Goal: Information Seeking & Learning: Learn about a topic

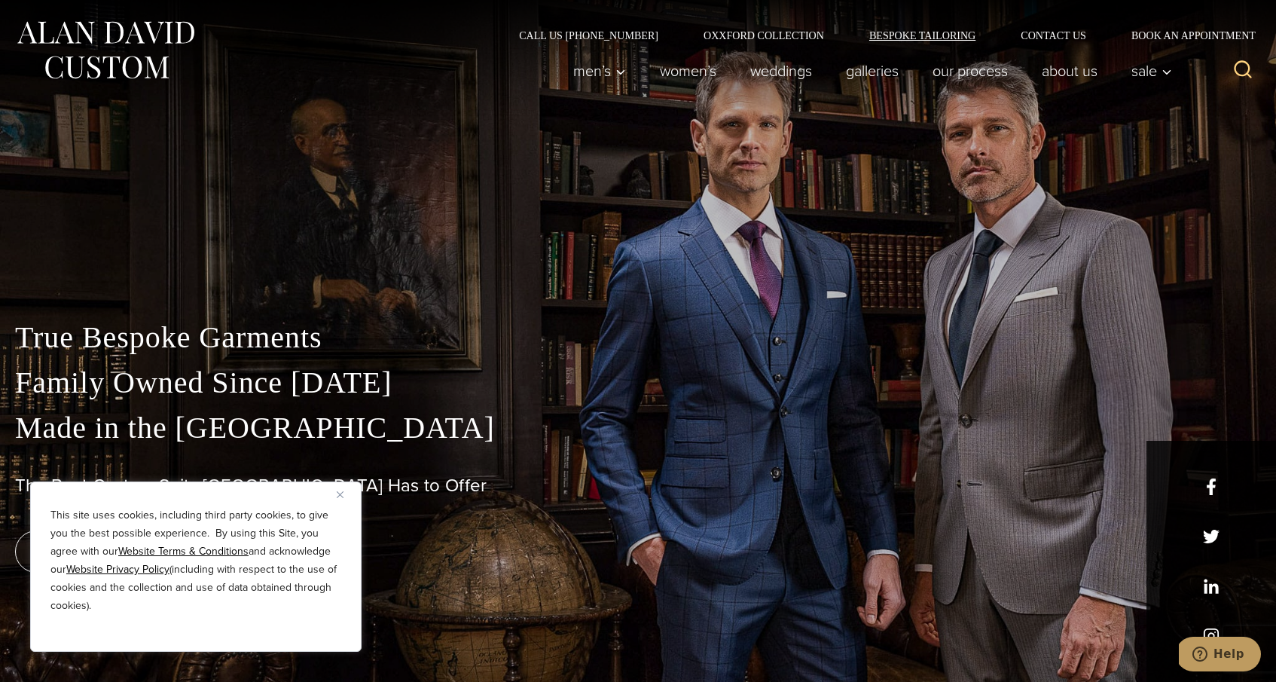
click at [938, 35] on link "Bespoke Tailoring" at bounding box center [922, 35] width 151 height 11
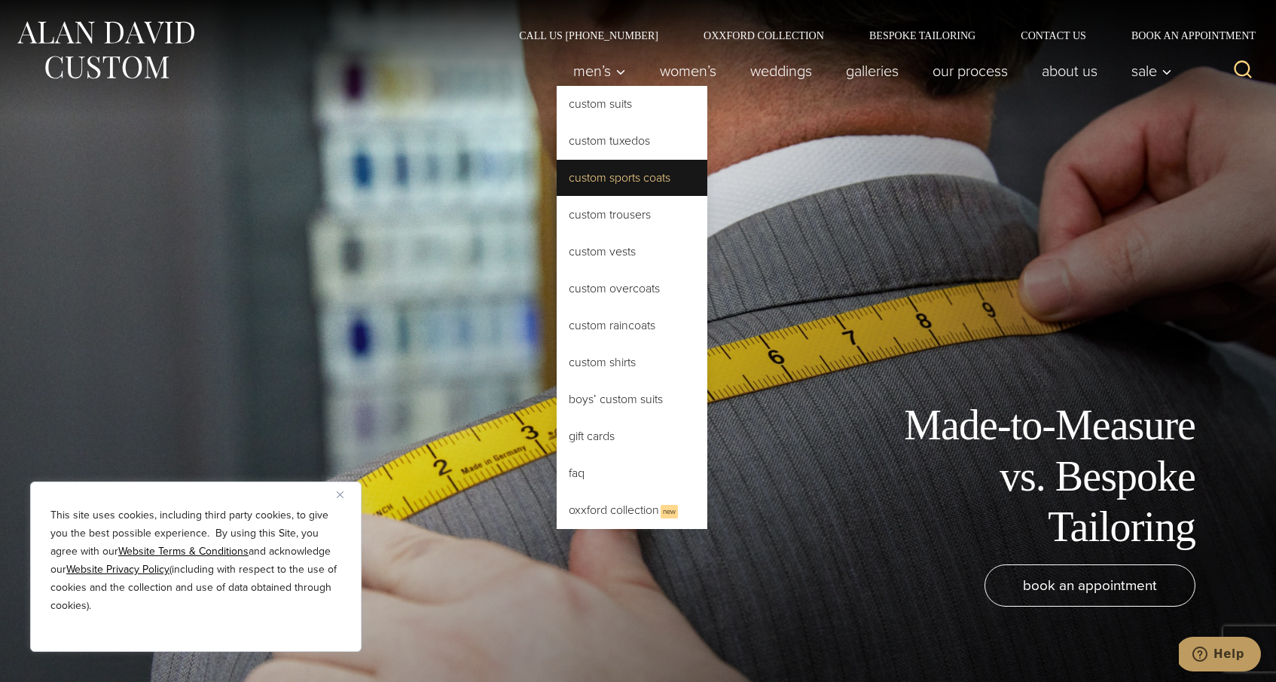
click at [573, 182] on link "Custom Sports Coats" at bounding box center [632, 178] width 151 height 36
click at [1058, 38] on link "Contact Us" at bounding box center [1053, 35] width 111 height 11
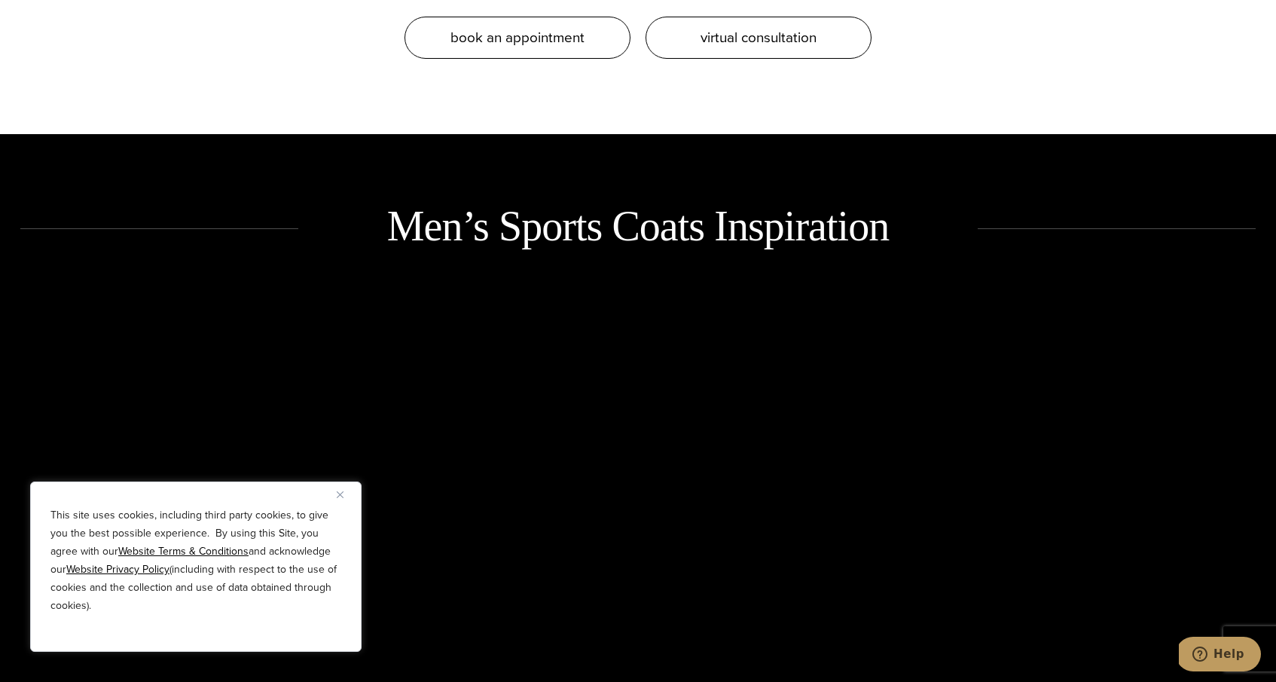
scroll to position [1001, 0]
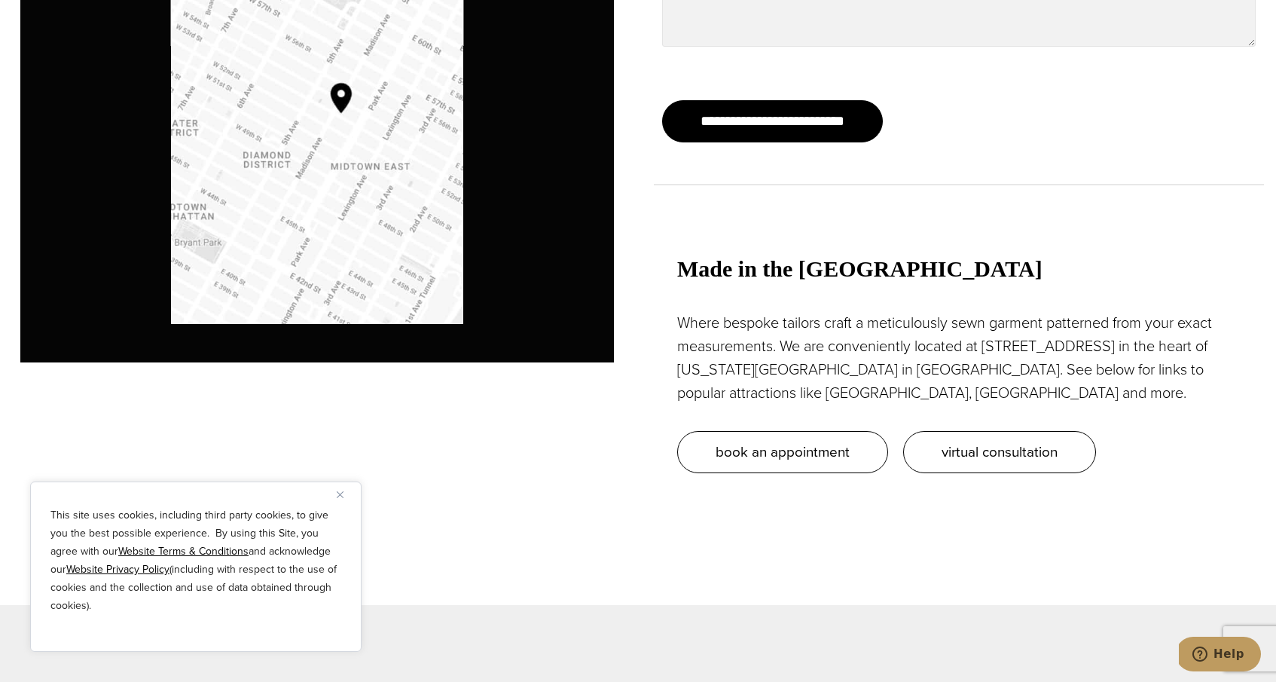
scroll to position [1508, 0]
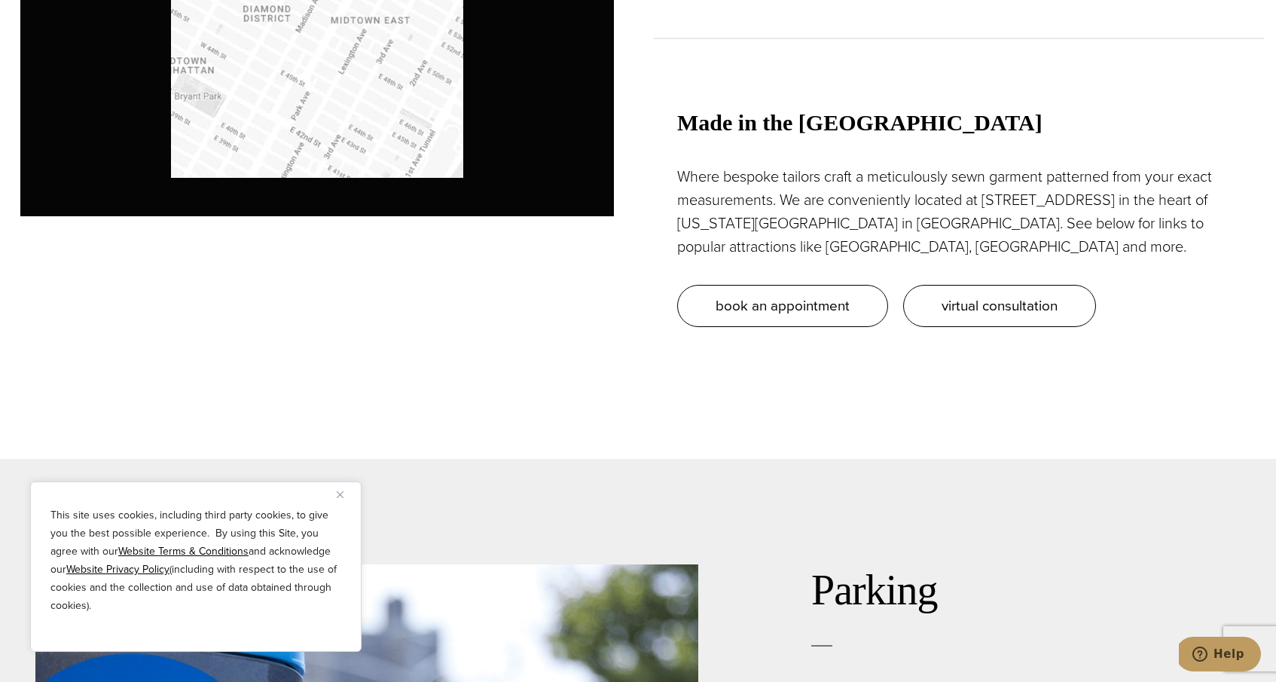
click at [957, 188] on p "Where bespoke tailors craft a meticulously sewn garment patterned from your exa…" at bounding box center [958, 211] width 563 height 93
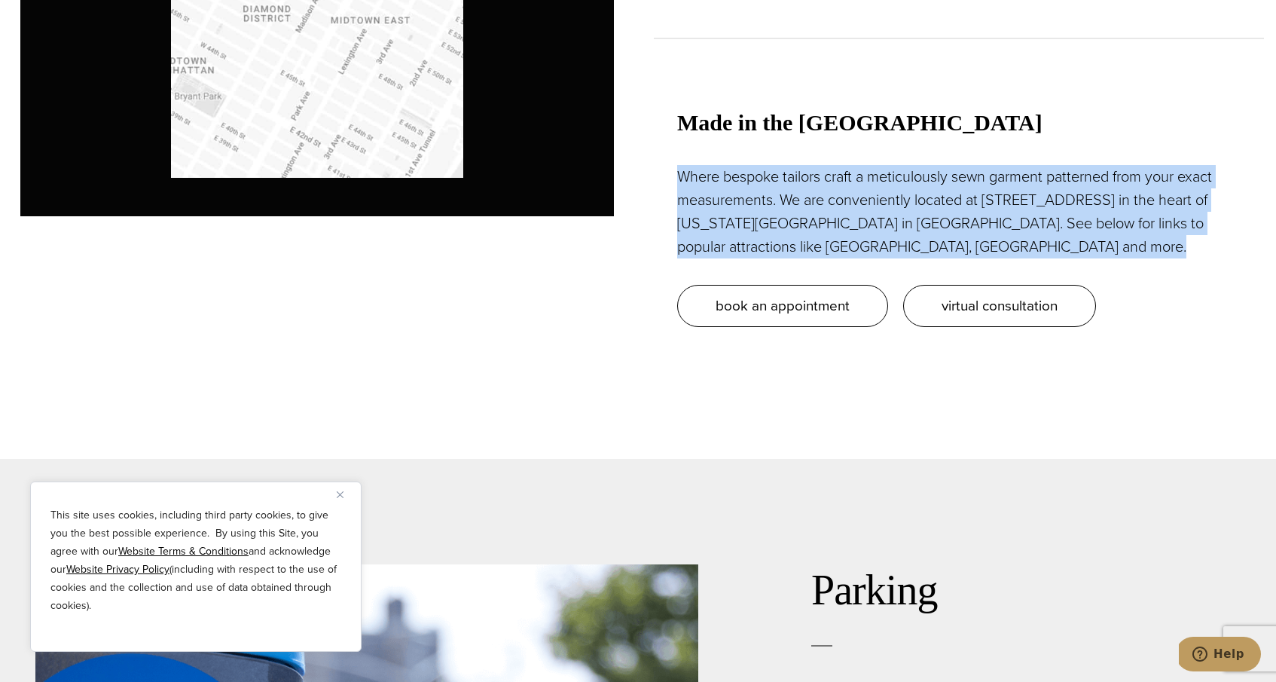
click at [957, 188] on p "Where bespoke tailors craft a meticulously sewn garment patterned from your exa…" at bounding box center [958, 211] width 563 height 93
click at [1009, 233] on p "Where bespoke tailors craft a meticulously sewn garment patterned from your exa…" at bounding box center [958, 211] width 563 height 93
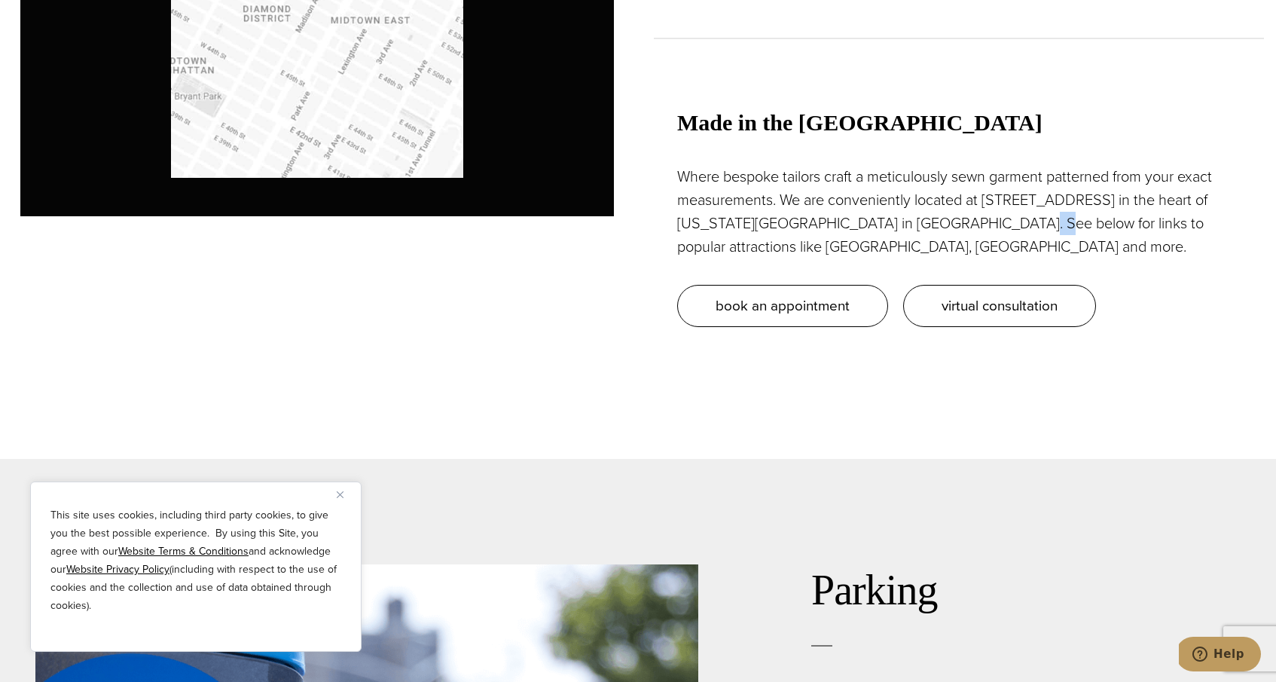
click at [1009, 233] on p "Where bespoke tailors craft a meticulously sewn garment patterned from your exa…" at bounding box center [958, 211] width 563 height 93
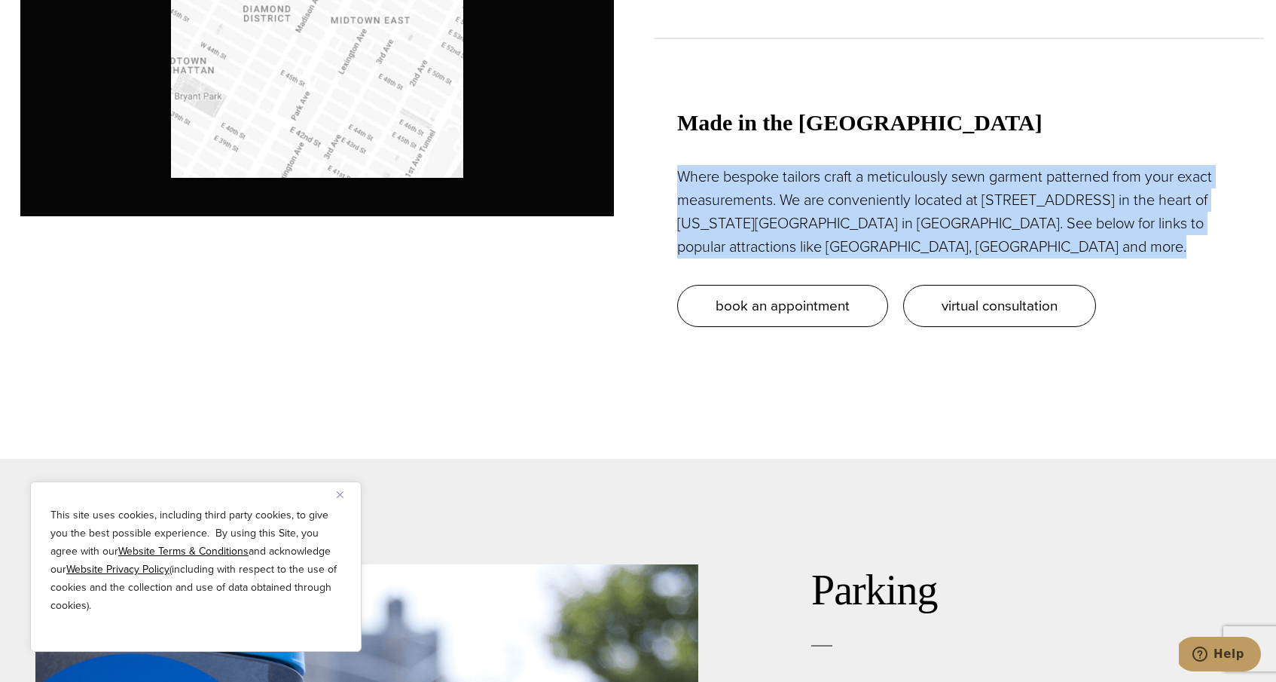
click at [1009, 233] on p "Where bespoke tailors craft a meticulously sewn garment patterned from your exa…" at bounding box center [958, 211] width 563 height 93
click at [999, 249] on p "Where bespoke tailors craft a meticulously sewn garment patterned from your exa…" at bounding box center [958, 211] width 563 height 93
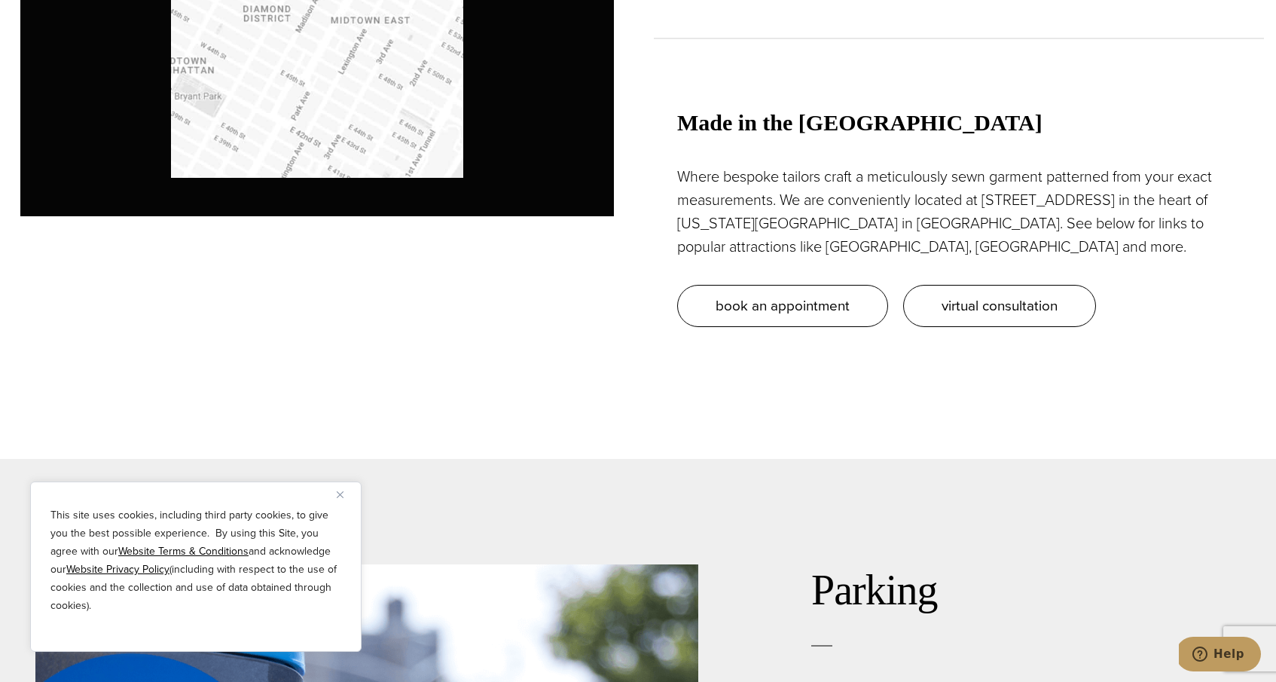
click at [999, 249] on p "Where bespoke tailors craft a meticulously sewn garment patterned from your exa…" at bounding box center [958, 211] width 563 height 93
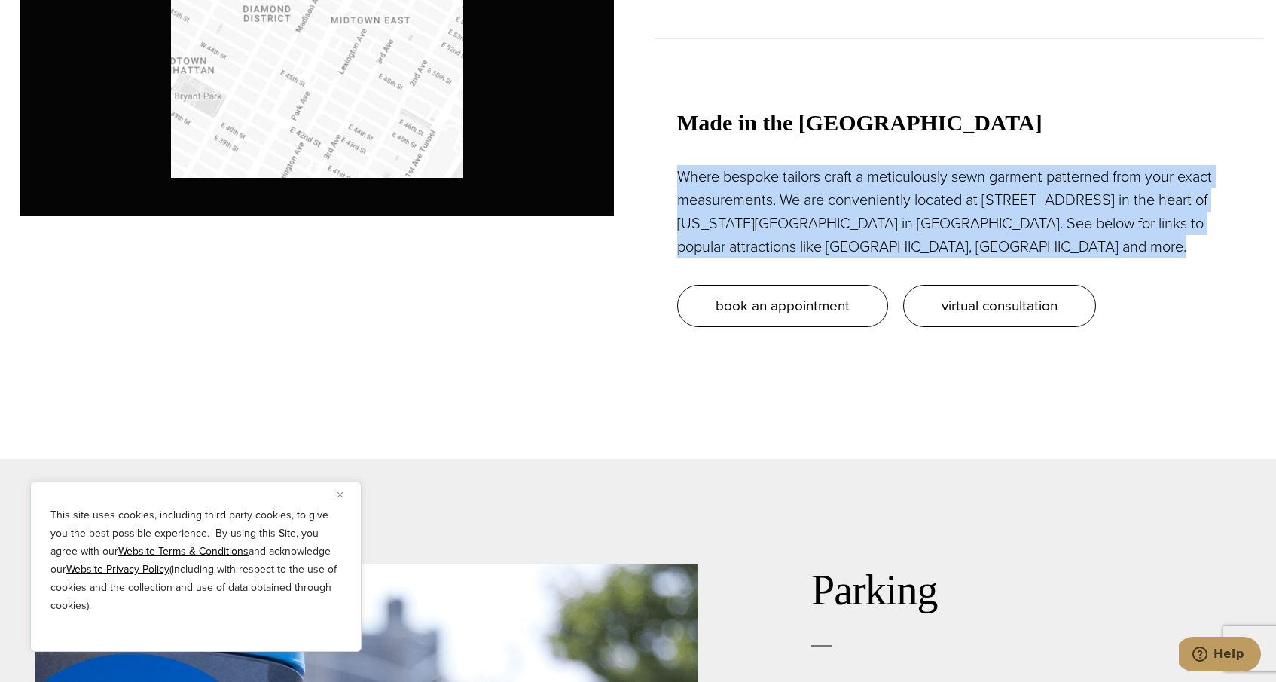
click at [999, 249] on p "Where bespoke tailors craft a meticulously sewn garment patterned from your exa…" at bounding box center [958, 211] width 563 height 93
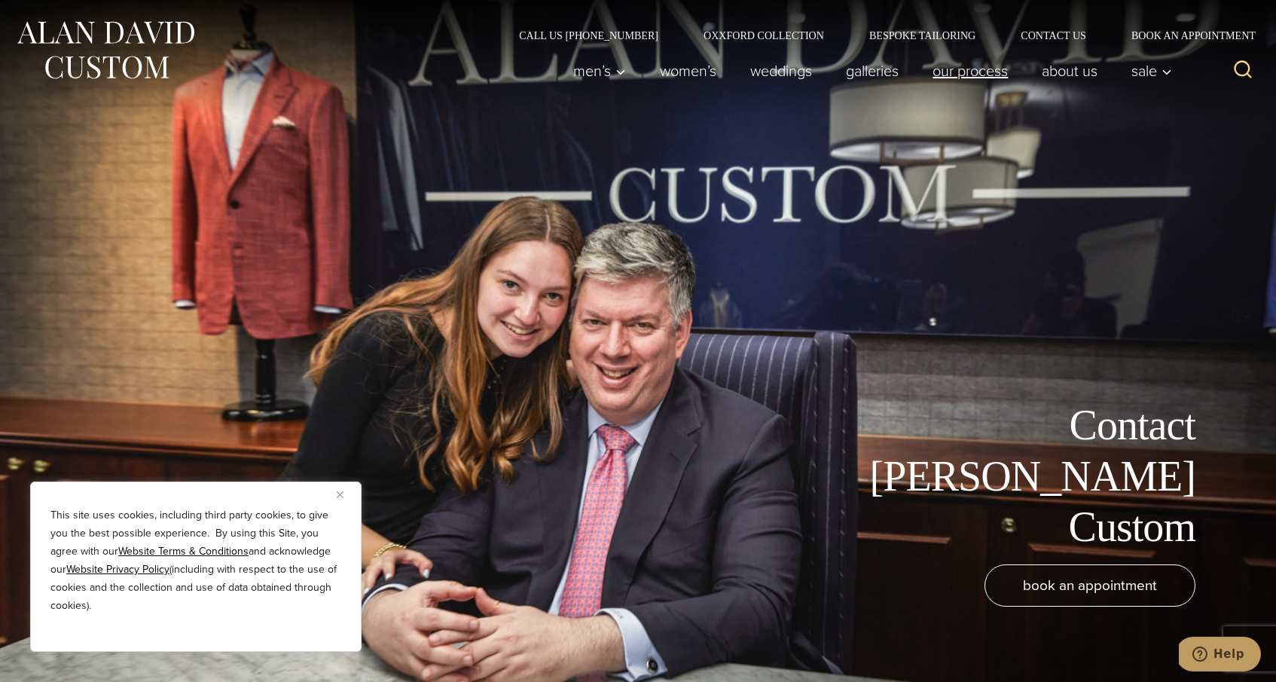
scroll to position [0, 0]
click at [841, 68] on link "Galleries" at bounding box center [872, 71] width 87 height 30
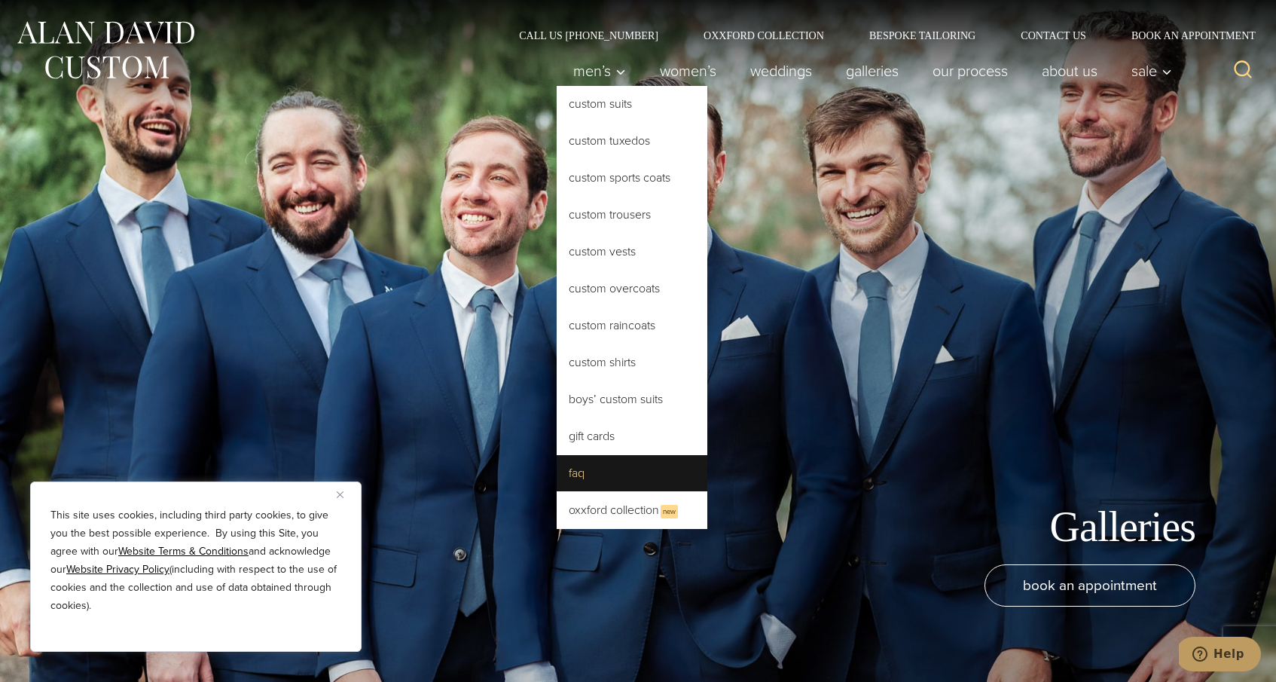
click at [578, 477] on link "FAQ" at bounding box center [632, 473] width 151 height 36
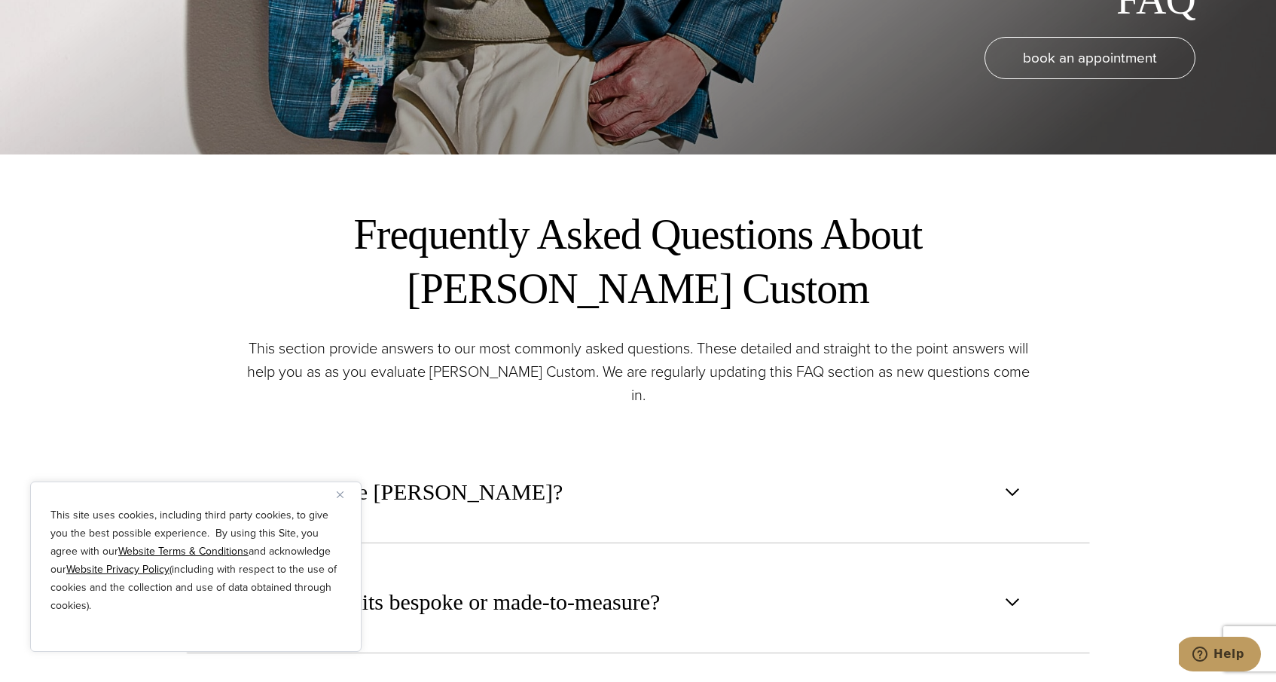
scroll to position [702, 0]
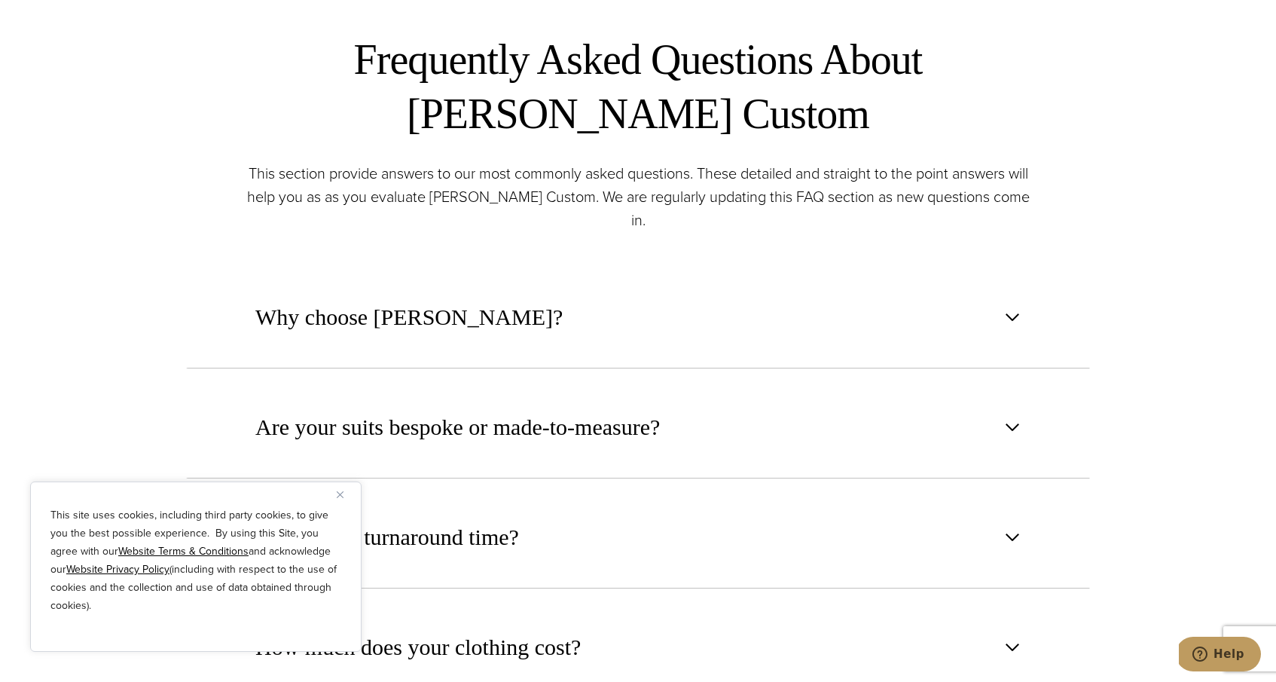
click at [571, 194] on p "This section provide answers to our most commonly asked questions. These detail…" at bounding box center [638, 197] width 798 height 70
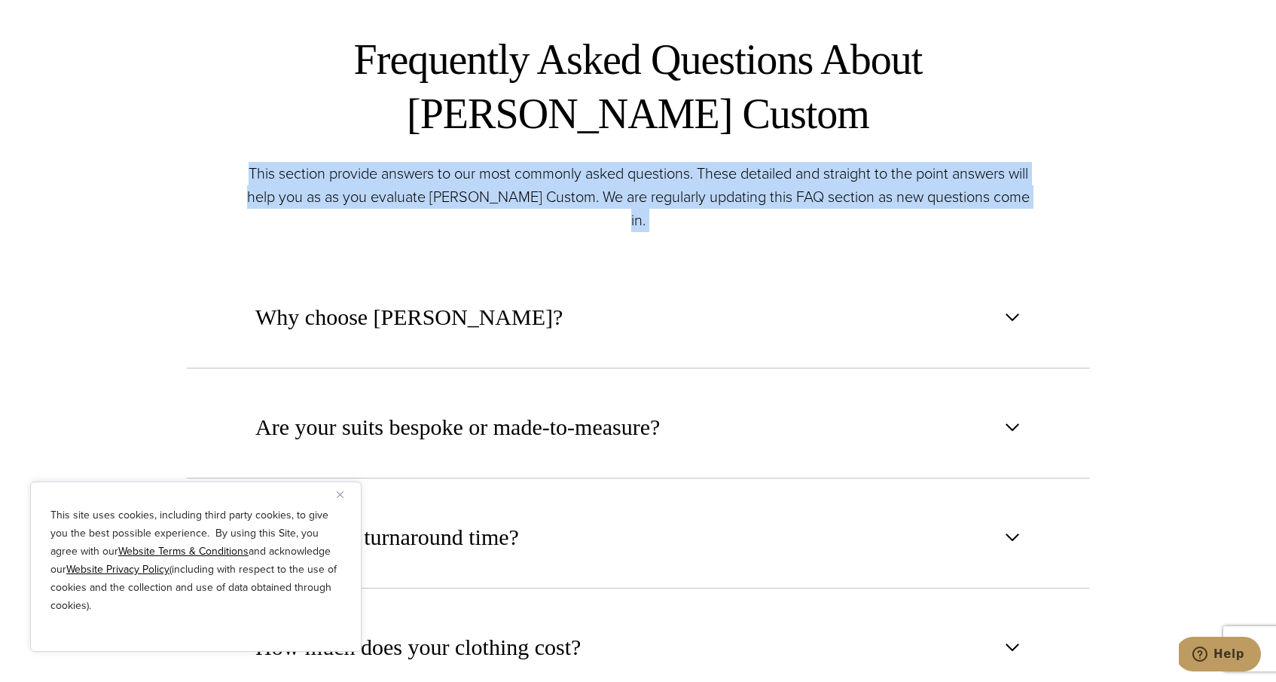
click at [571, 194] on p "This section provide answers to our most commonly asked questions. These detail…" at bounding box center [638, 197] width 798 height 70
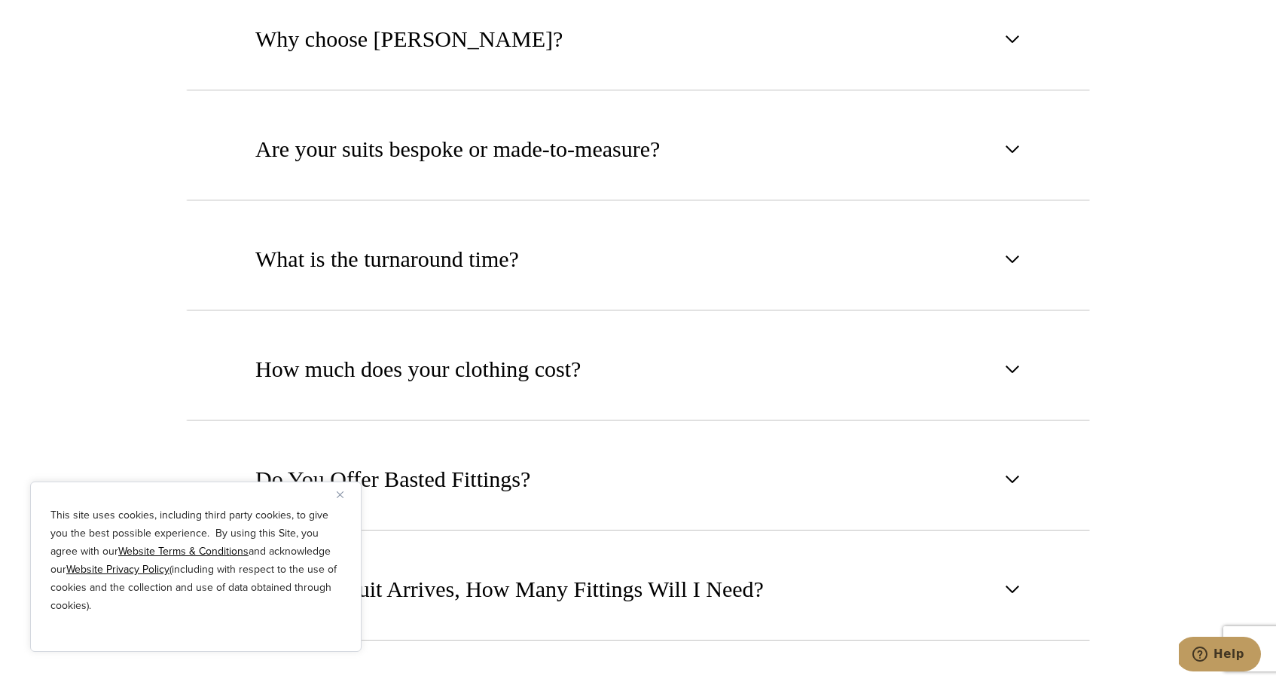
scroll to position [1000, 0]
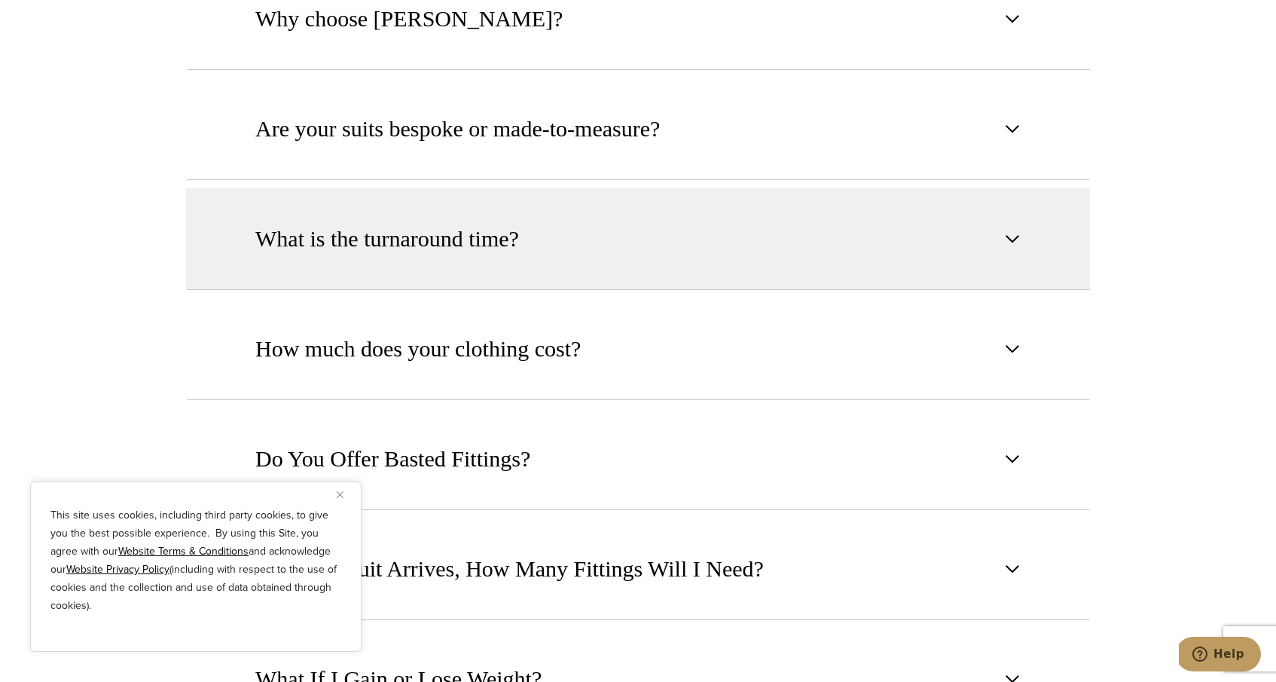
click at [749, 237] on button "What is the turnaround time?" at bounding box center [638, 239] width 904 height 102
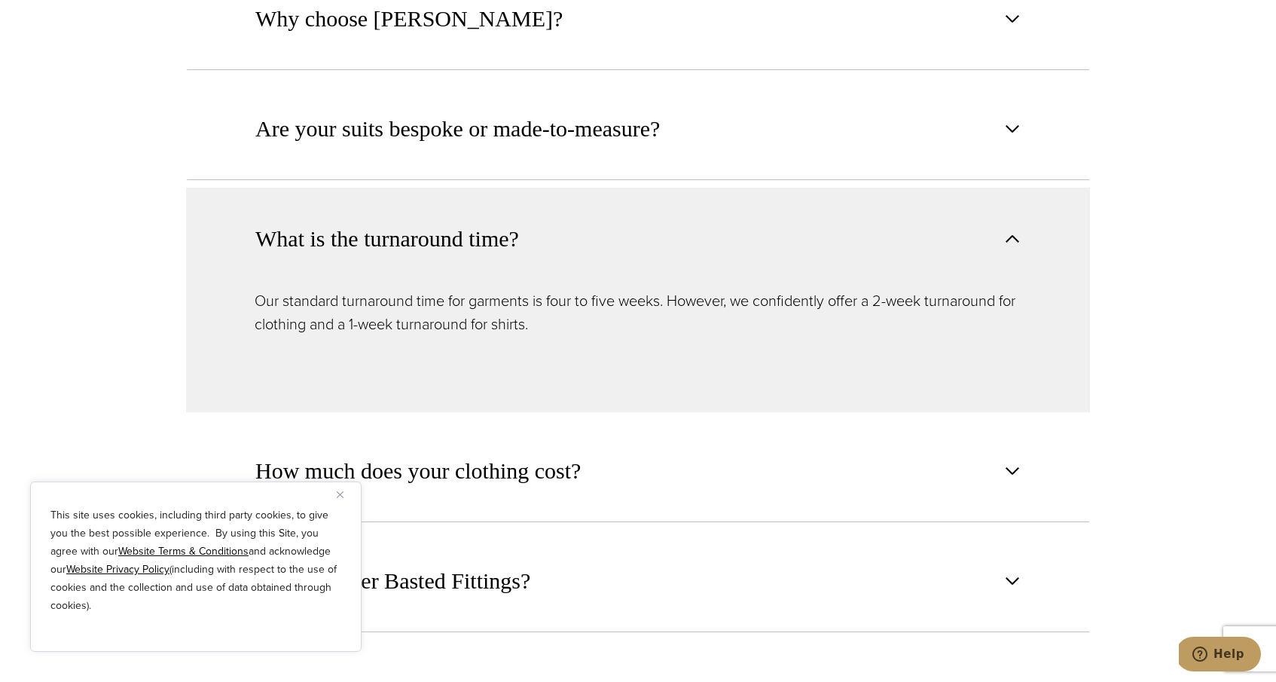
click at [747, 214] on button "What is the turnaround time?" at bounding box center [638, 239] width 904 height 102
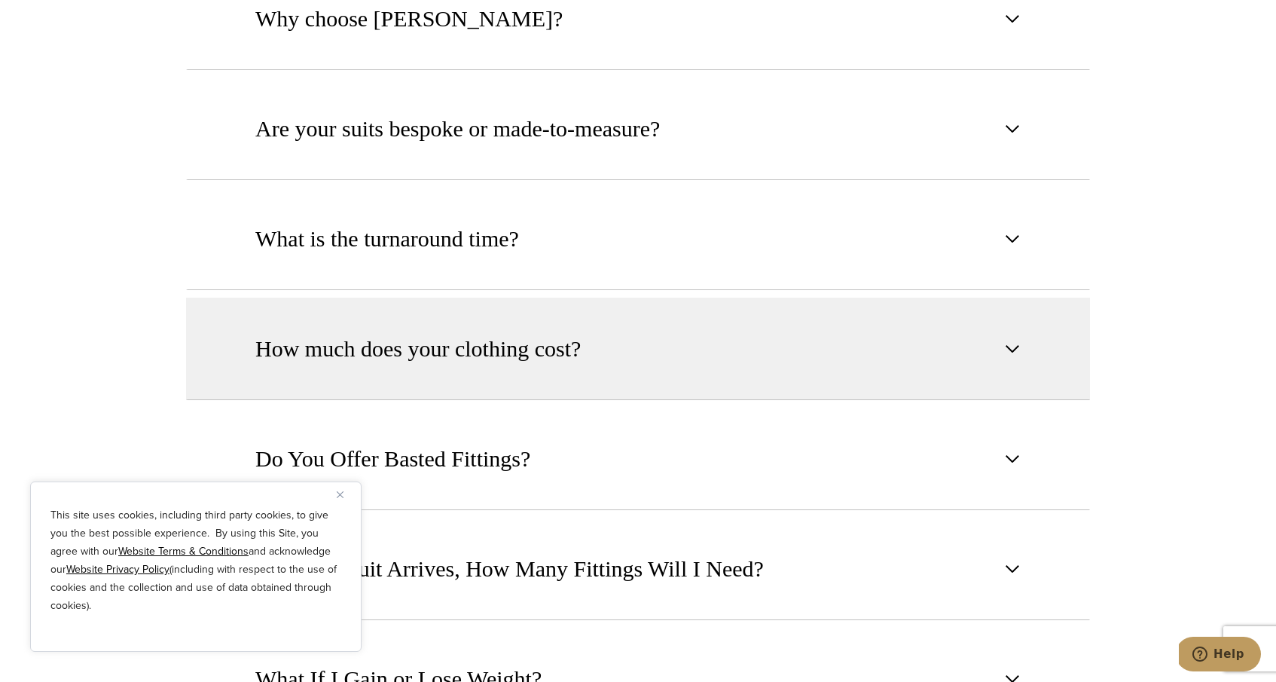
click at [667, 316] on button "How much does your clothing cost?" at bounding box center [638, 348] width 904 height 102
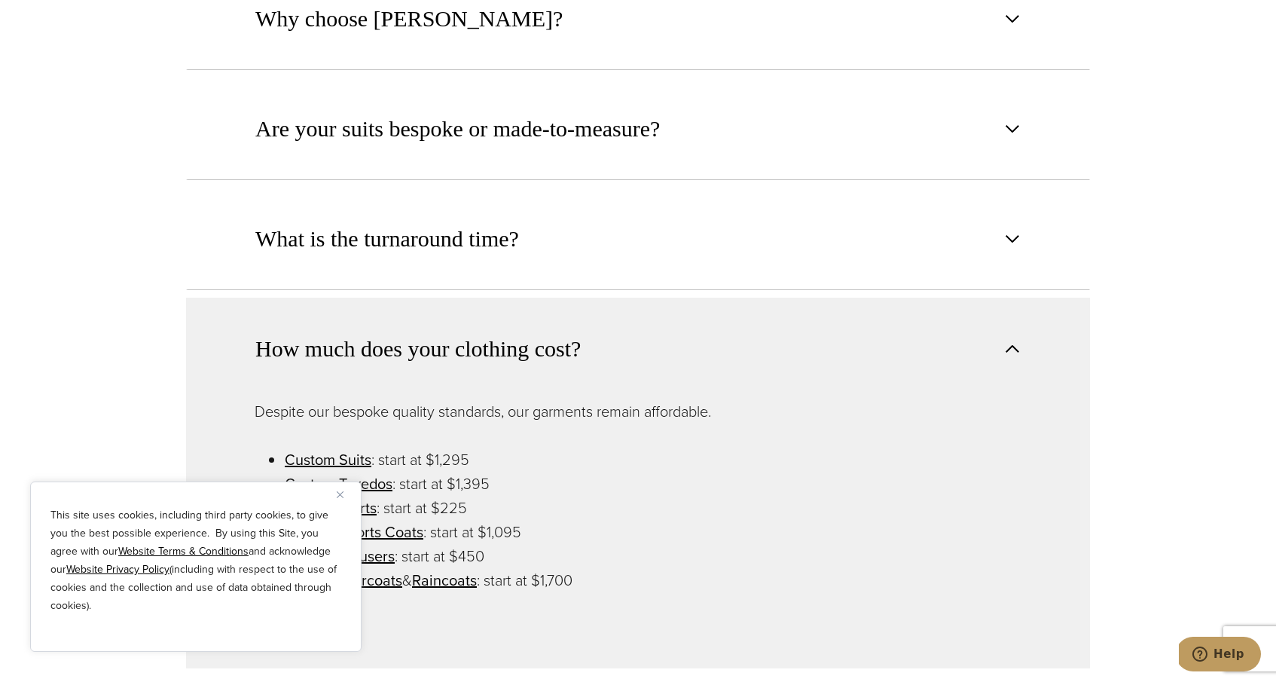
scroll to position [1185, 0]
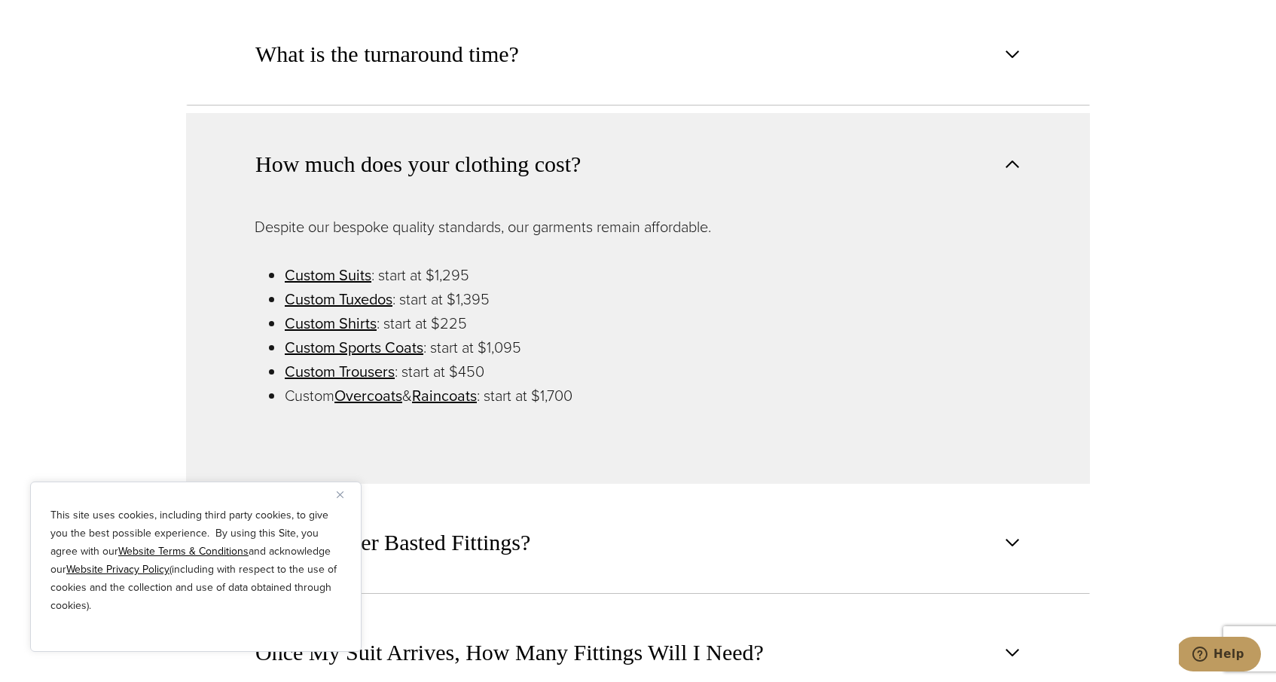
click at [682, 155] on button "How much does your clothing cost?" at bounding box center [638, 164] width 904 height 102
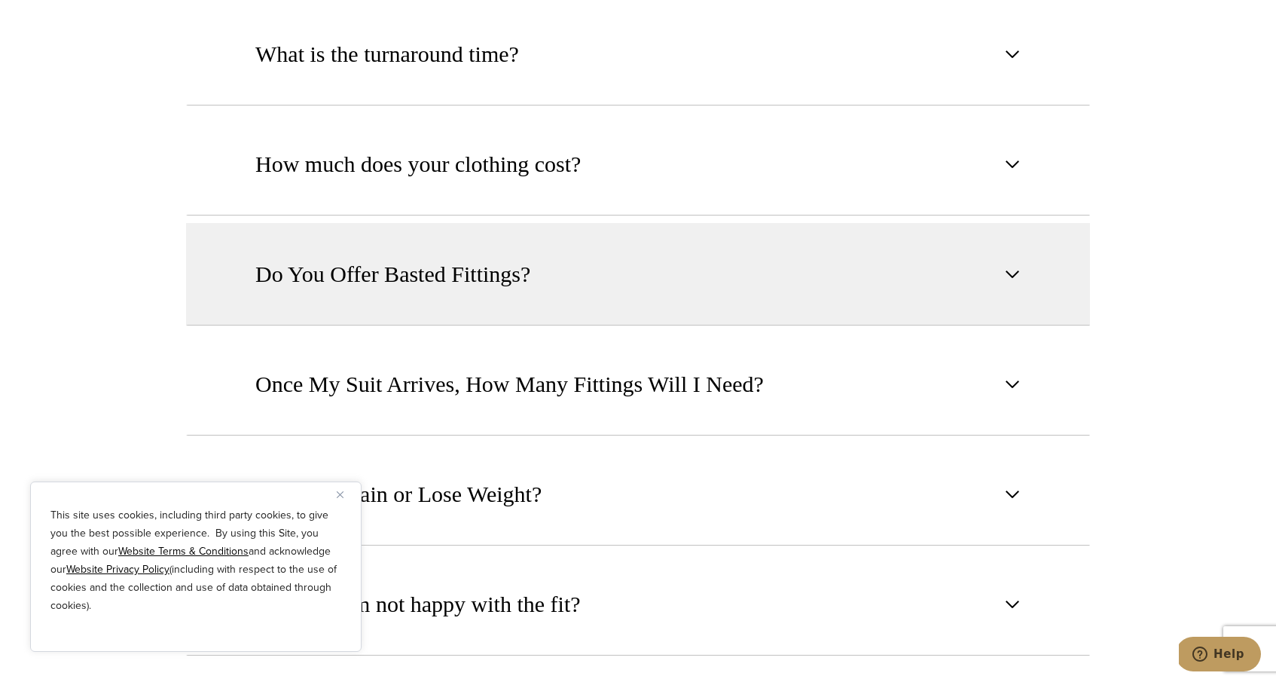
click at [596, 255] on button "Do You Offer Basted Fittings?" at bounding box center [638, 274] width 904 height 102
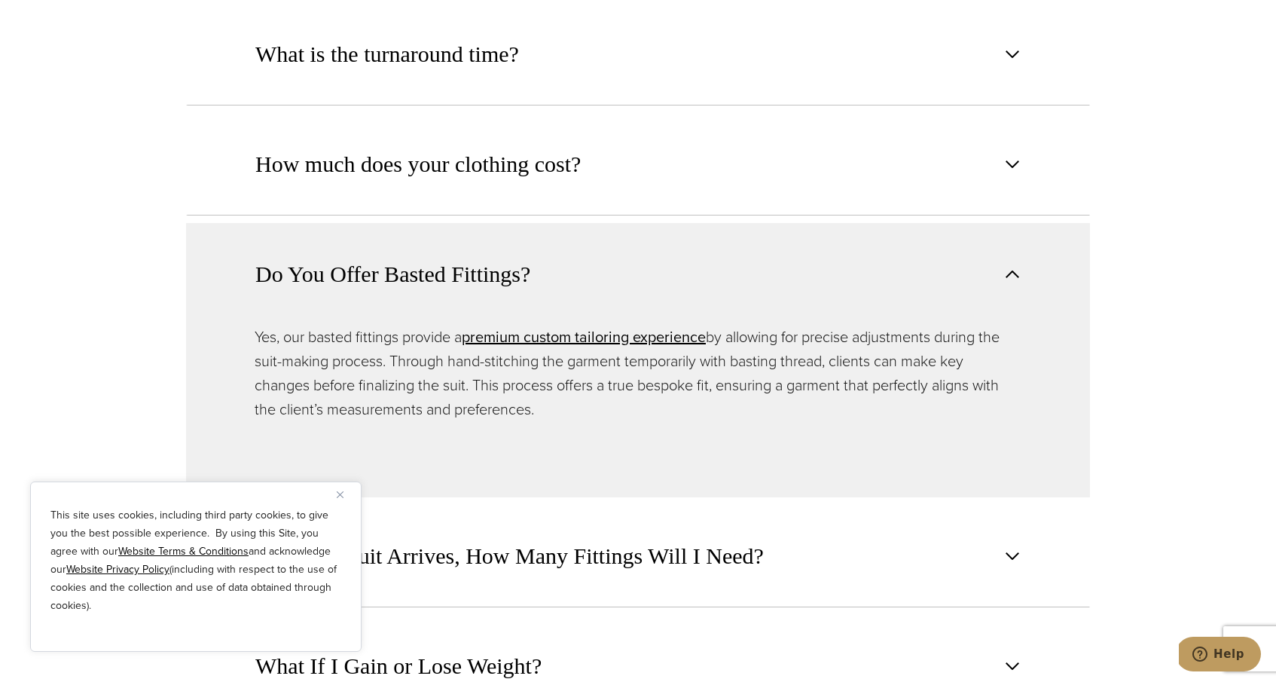
click at [596, 255] on button "Do You Offer Basted Fittings?" at bounding box center [638, 274] width 904 height 102
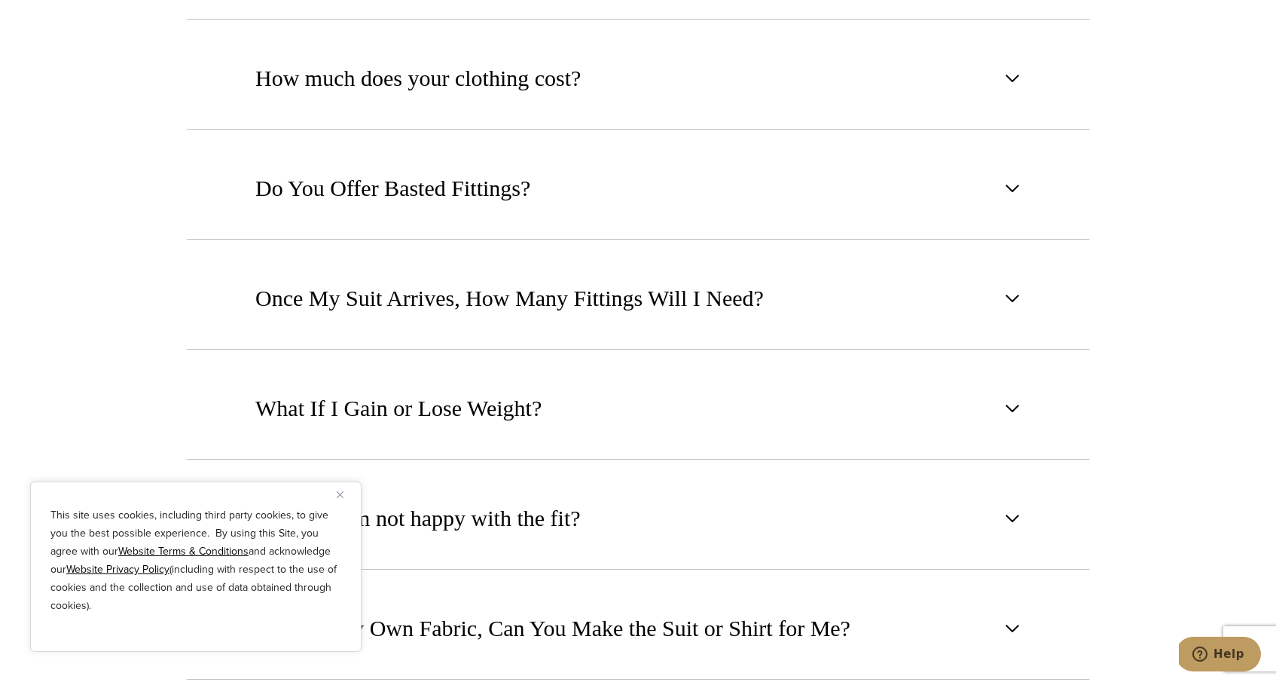
scroll to position [1423, 0]
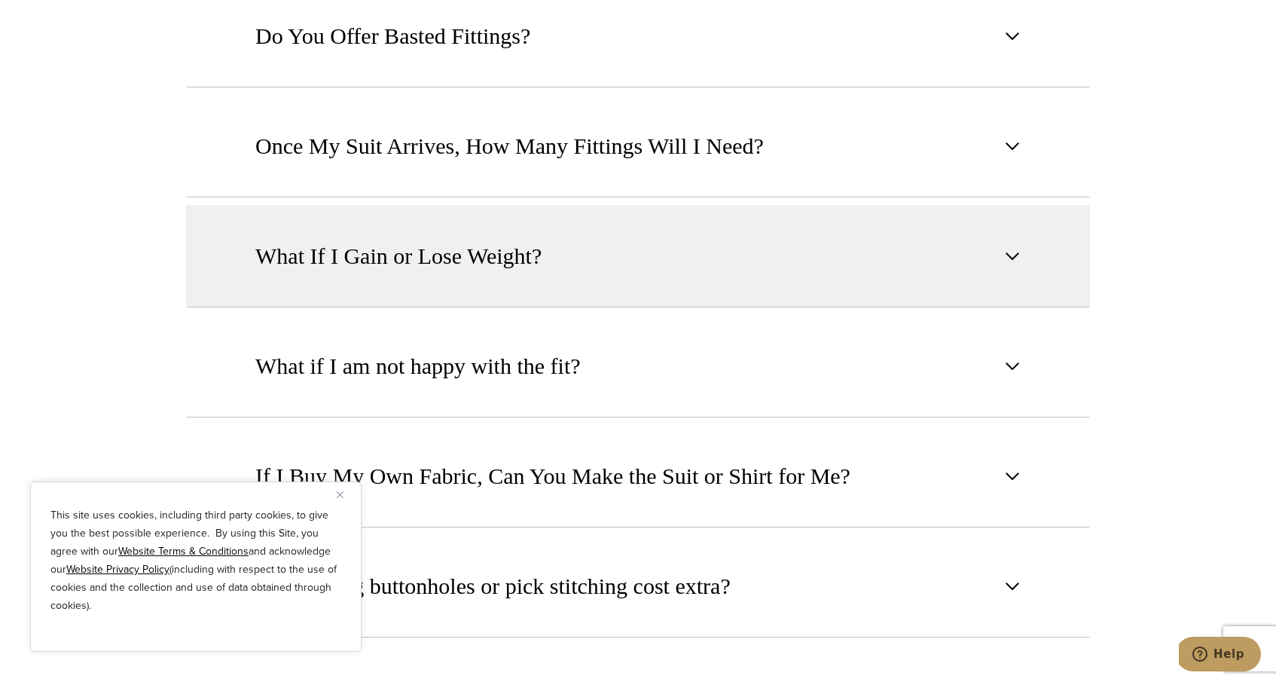
click at [560, 227] on button "What If I Gain or Lose Weight?" at bounding box center [638, 256] width 904 height 102
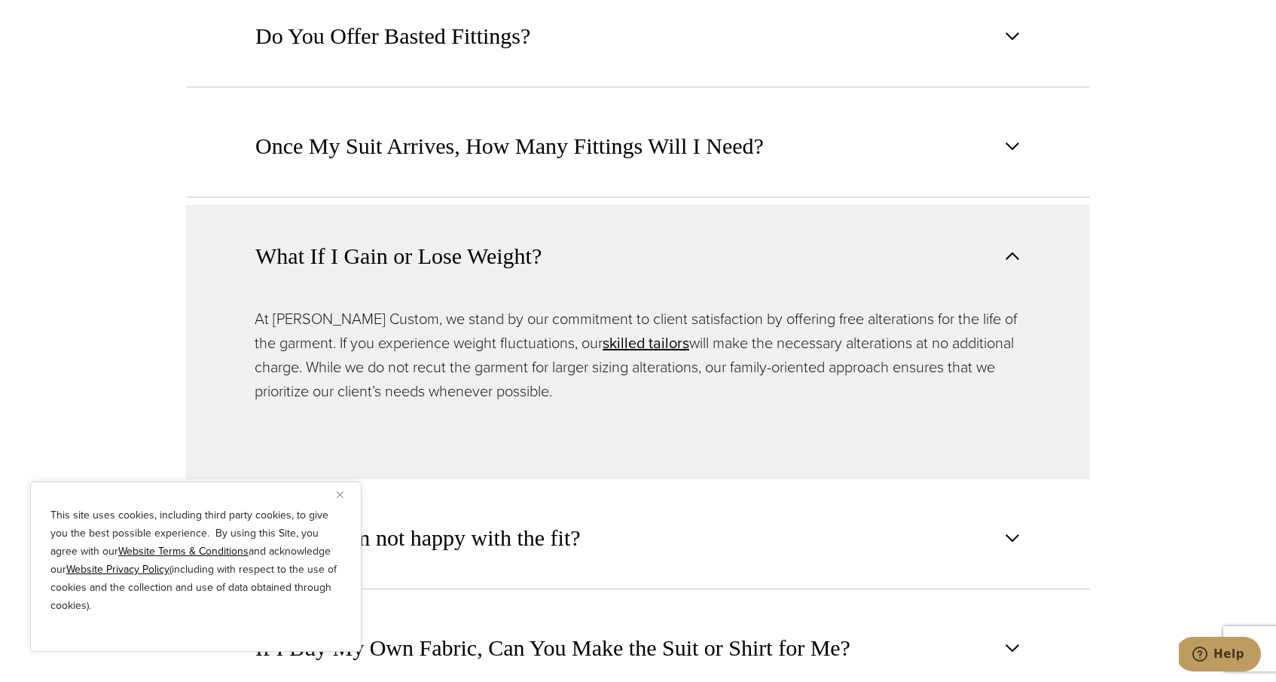
click at [560, 227] on button "What If I Gain or Lose Weight?" at bounding box center [638, 256] width 904 height 102
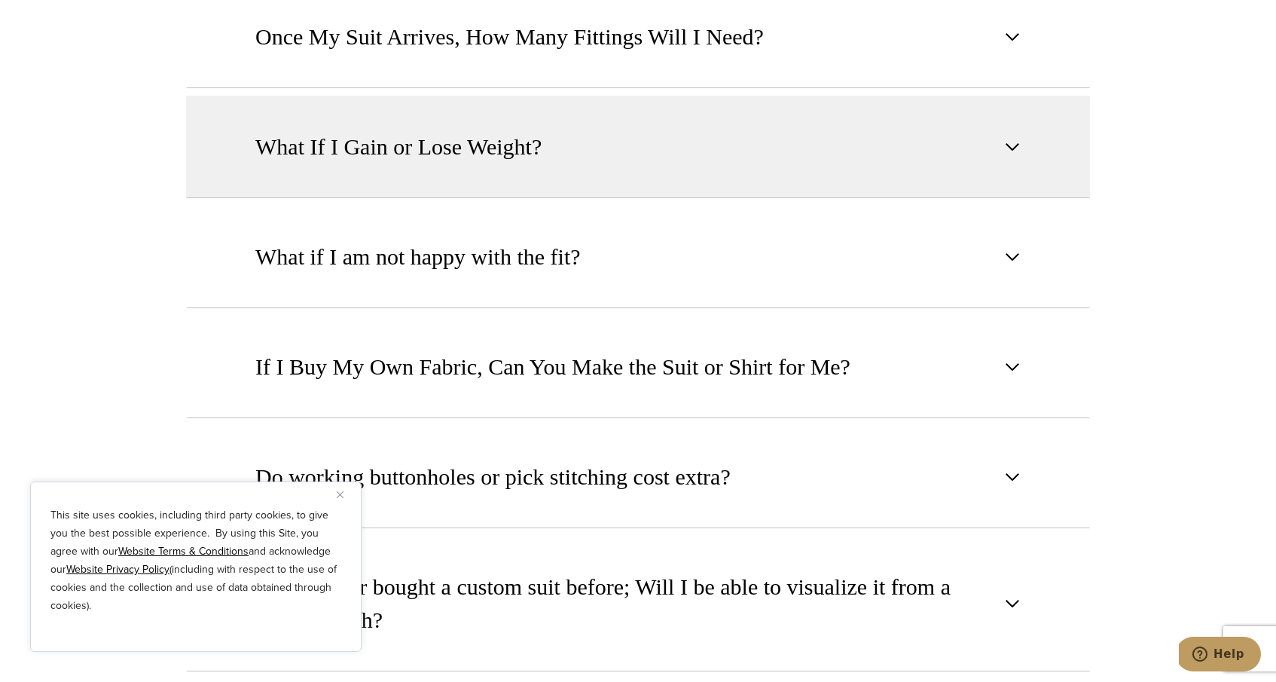
scroll to position [1611, 0]
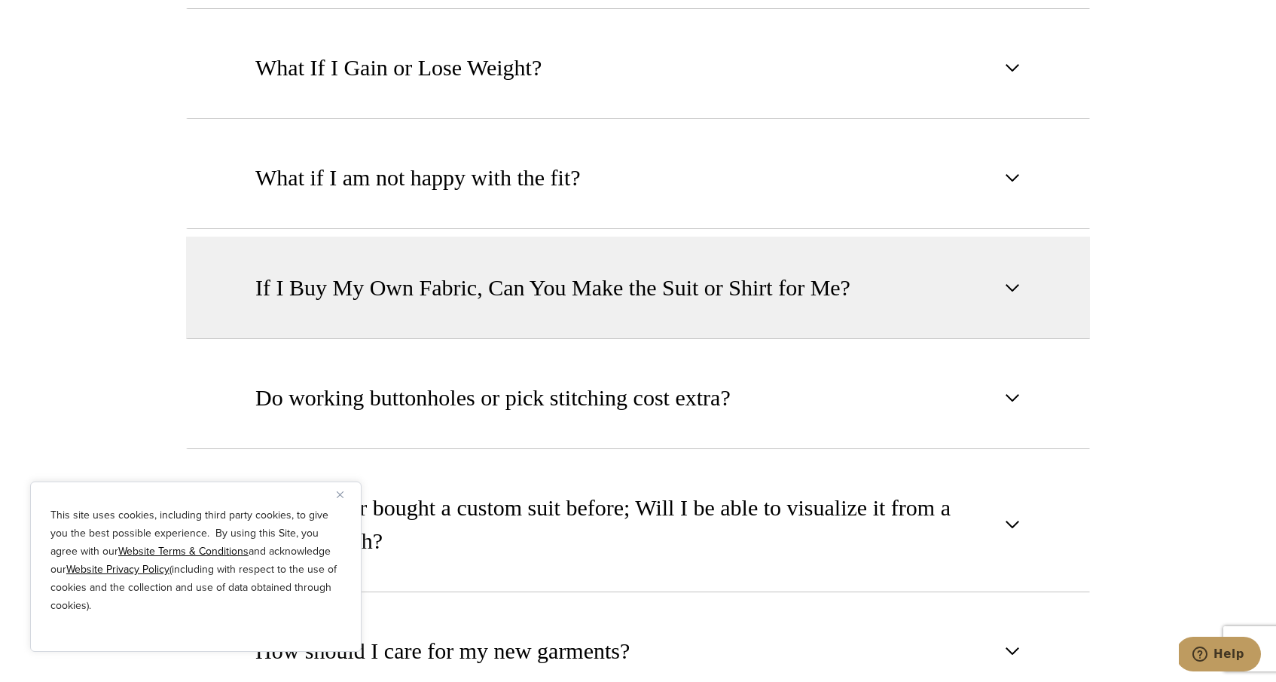
click at [515, 276] on span "If I Buy My Own Fabric, Can You Make the Suit or Shirt for Me?" at bounding box center [552, 287] width 595 height 33
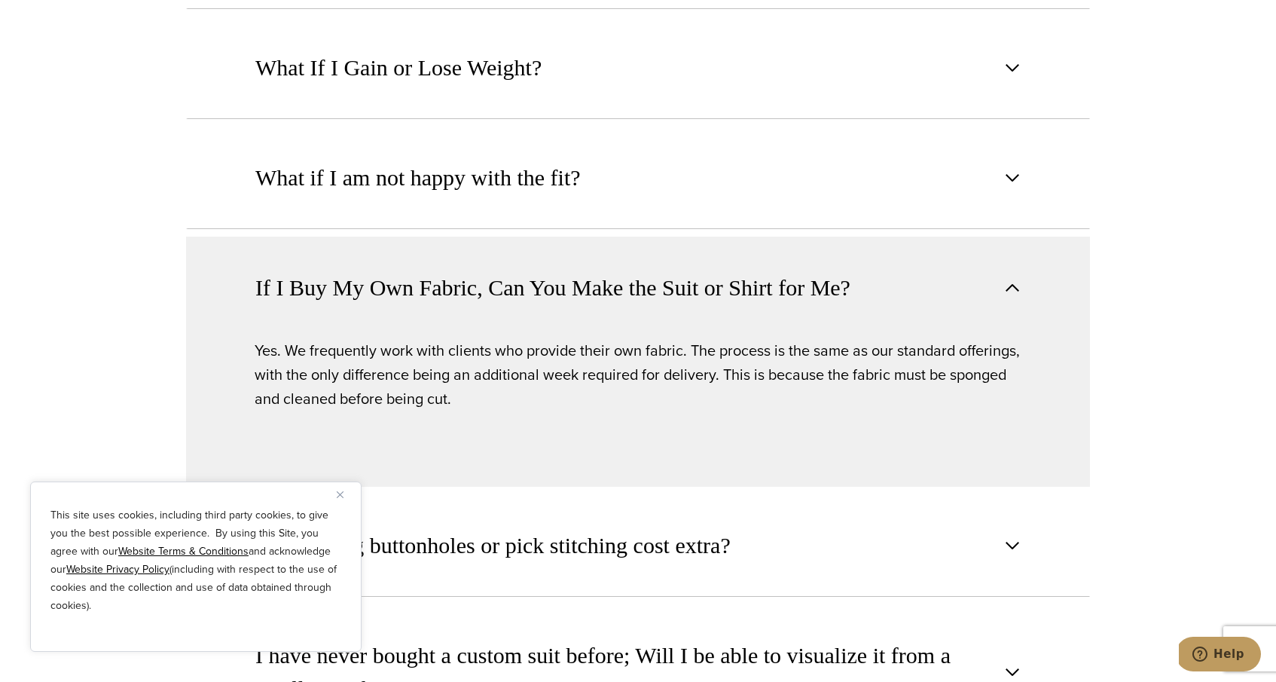
click at [515, 276] on span "If I Buy My Own Fabric, Can You Make the Suit or Shirt for Me?" at bounding box center [552, 287] width 595 height 33
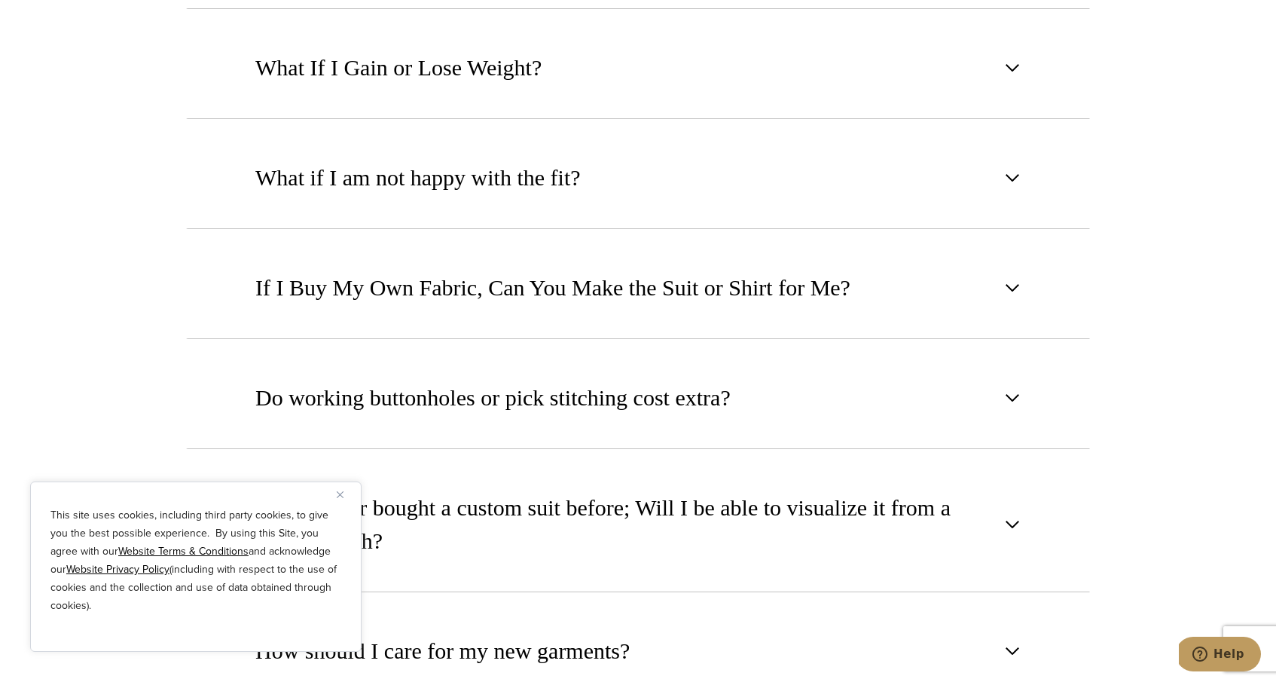
click at [340, 495] on img "Close" at bounding box center [340, 494] width 7 height 7
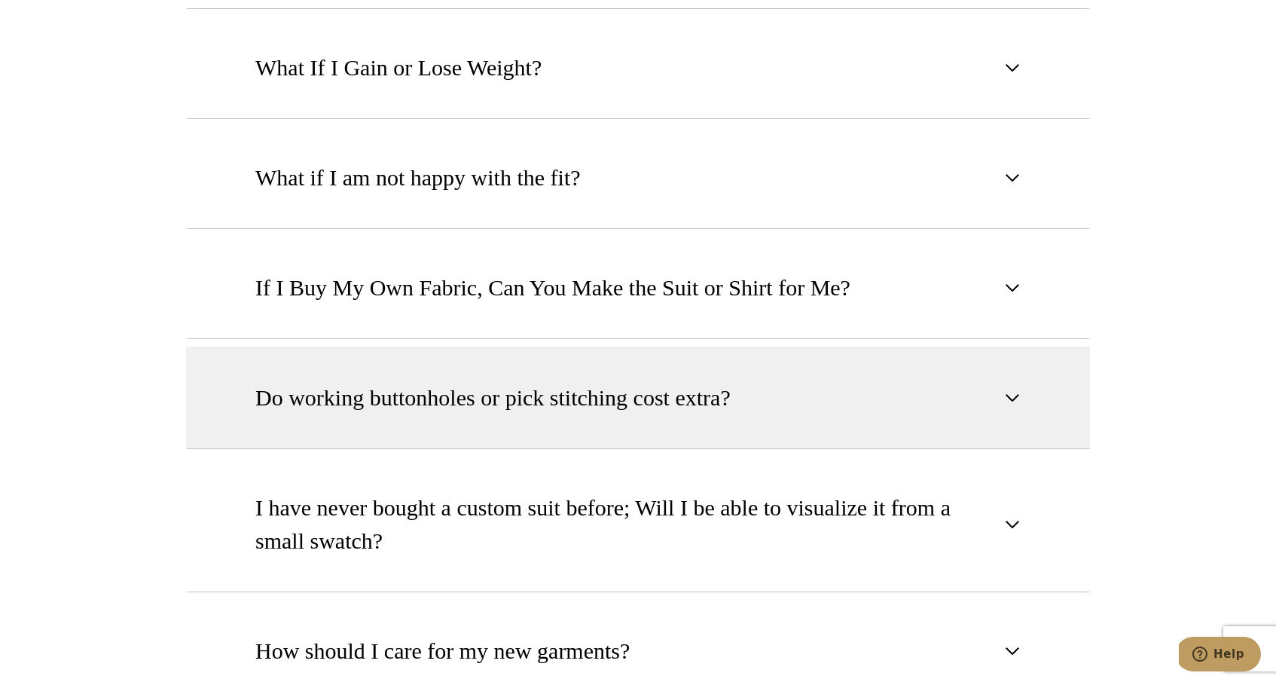
click at [368, 381] on span "Do working buttonholes or pick stitching cost extra?" at bounding box center [492, 397] width 475 height 33
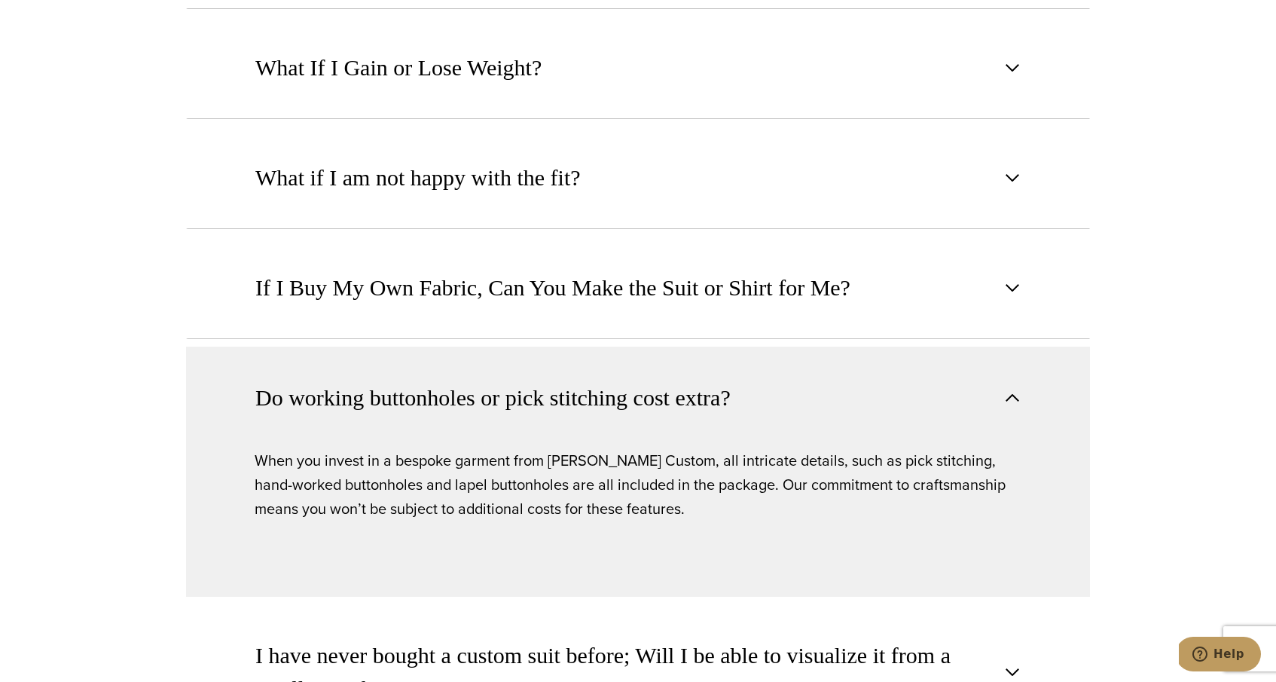
click at [368, 381] on span "Do working buttonholes or pick stitching cost extra?" at bounding box center [492, 397] width 475 height 33
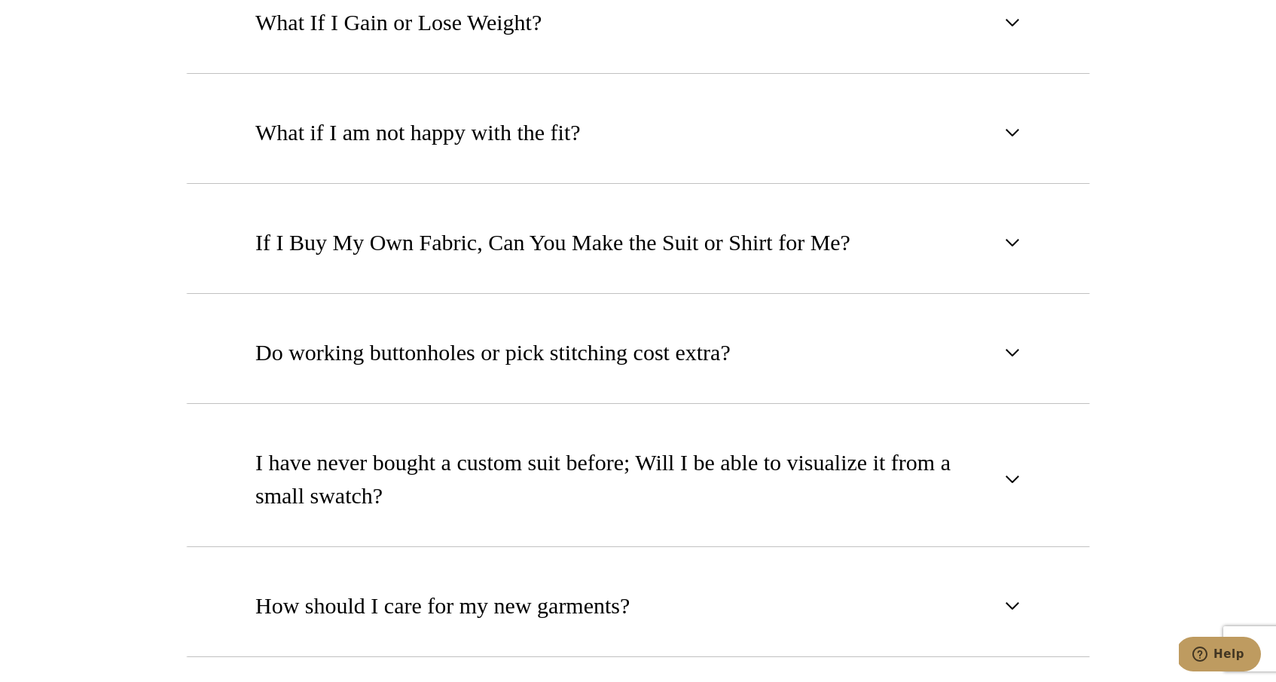
scroll to position [1887, 0]
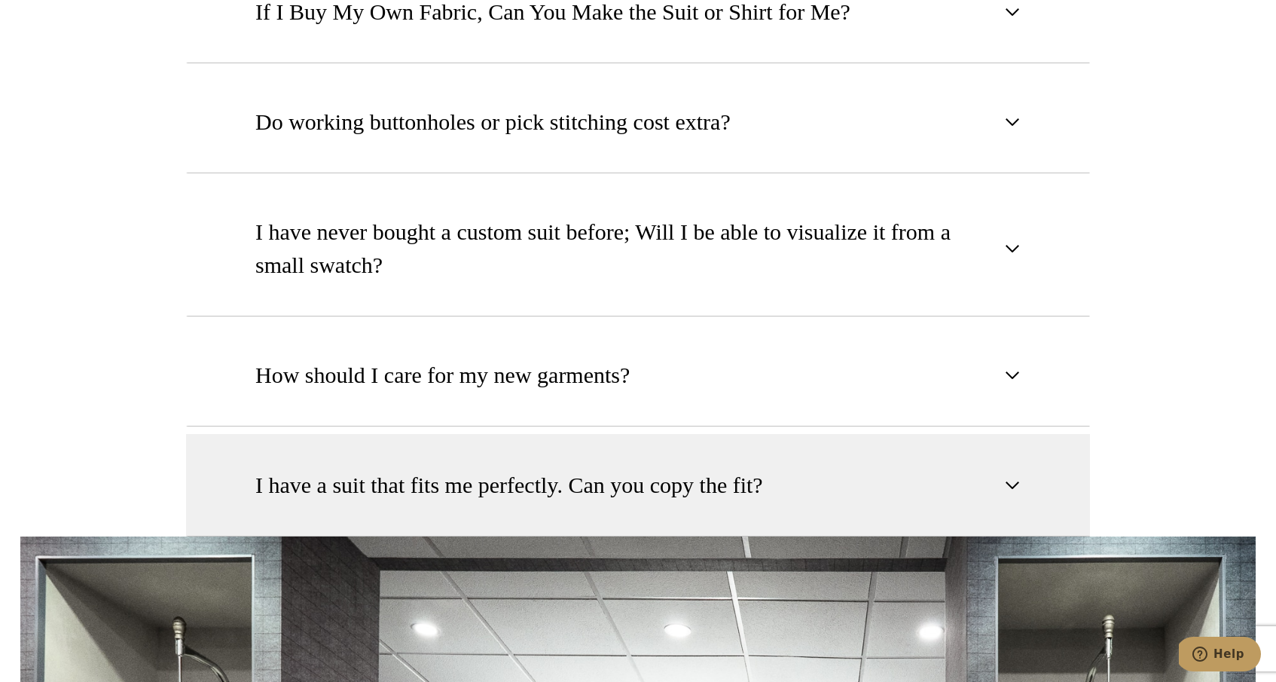
click at [290, 444] on button "I have a suit that fits me perfectly. Can you copy the fit?" at bounding box center [638, 485] width 904 height 102
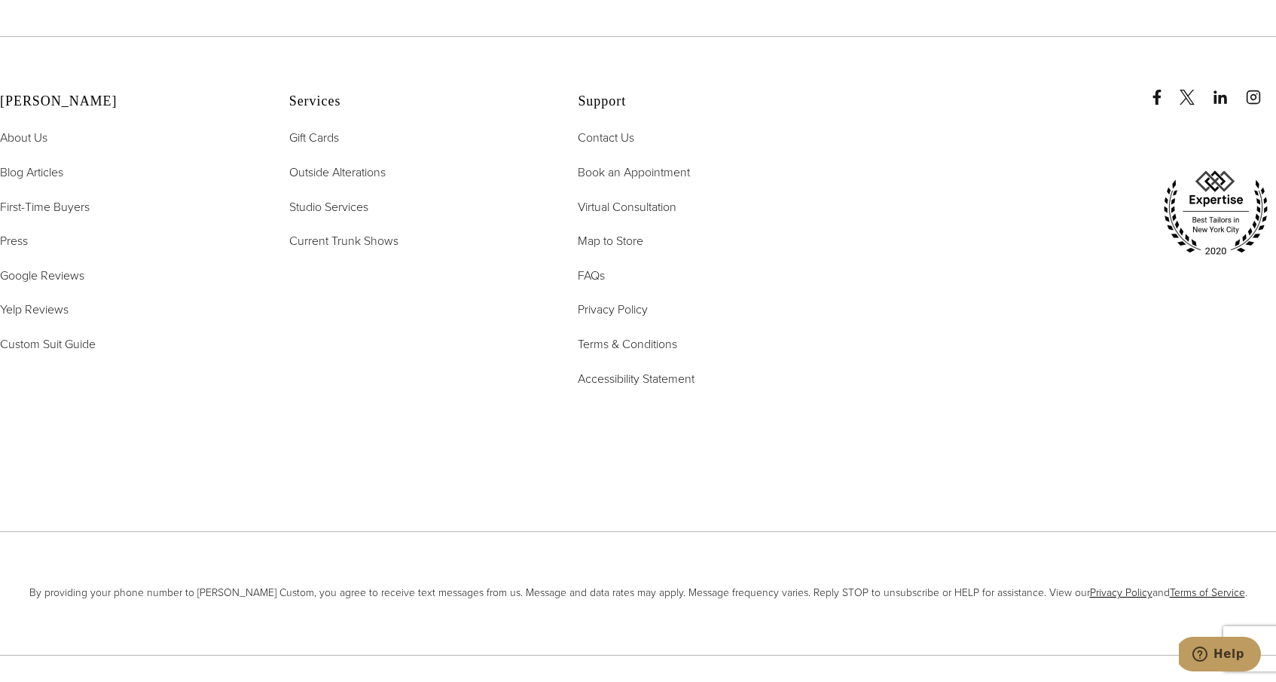
scroll to position [3444, 0]
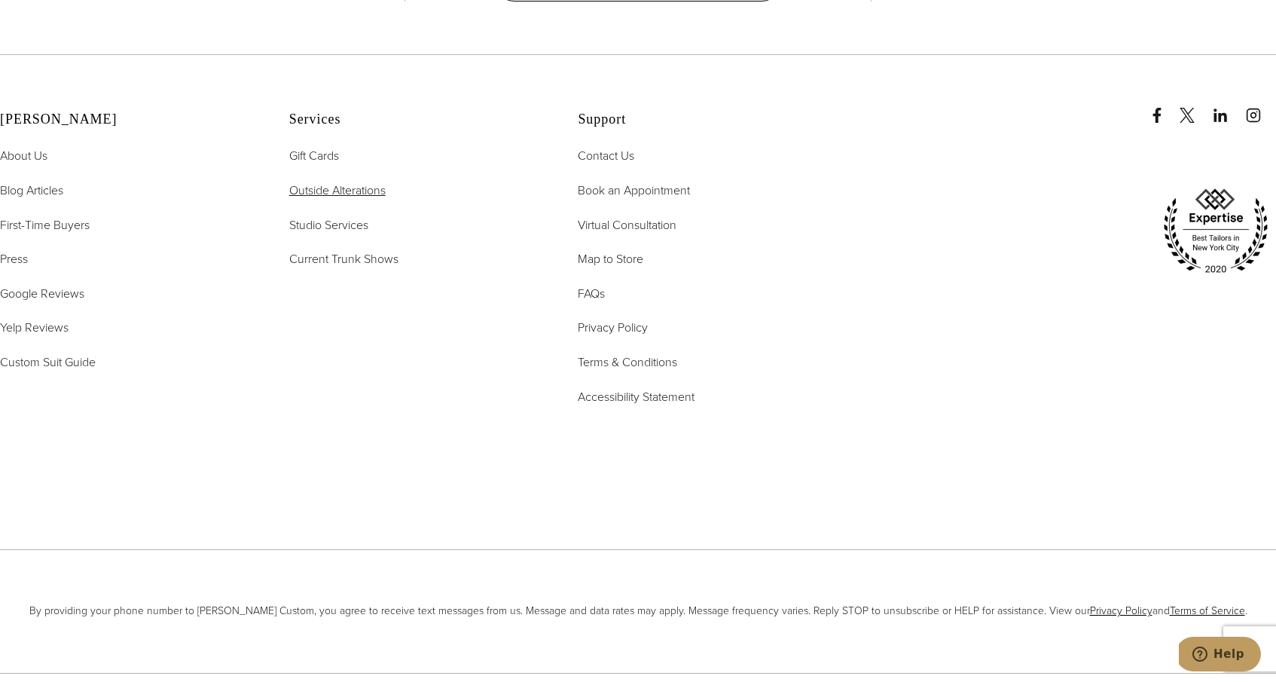
click at [351, 182] on span "Outside Alterations" at bounding box center [337, 190] width 96 height 17
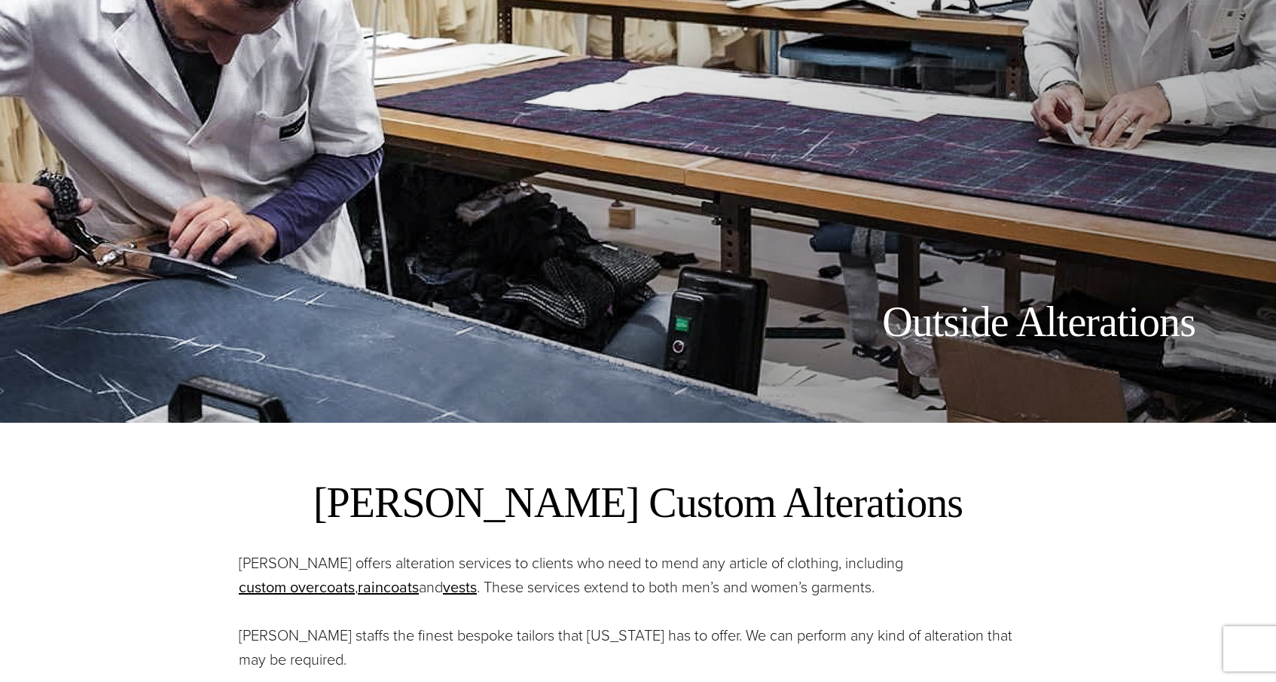
scroll to position [648, 0]
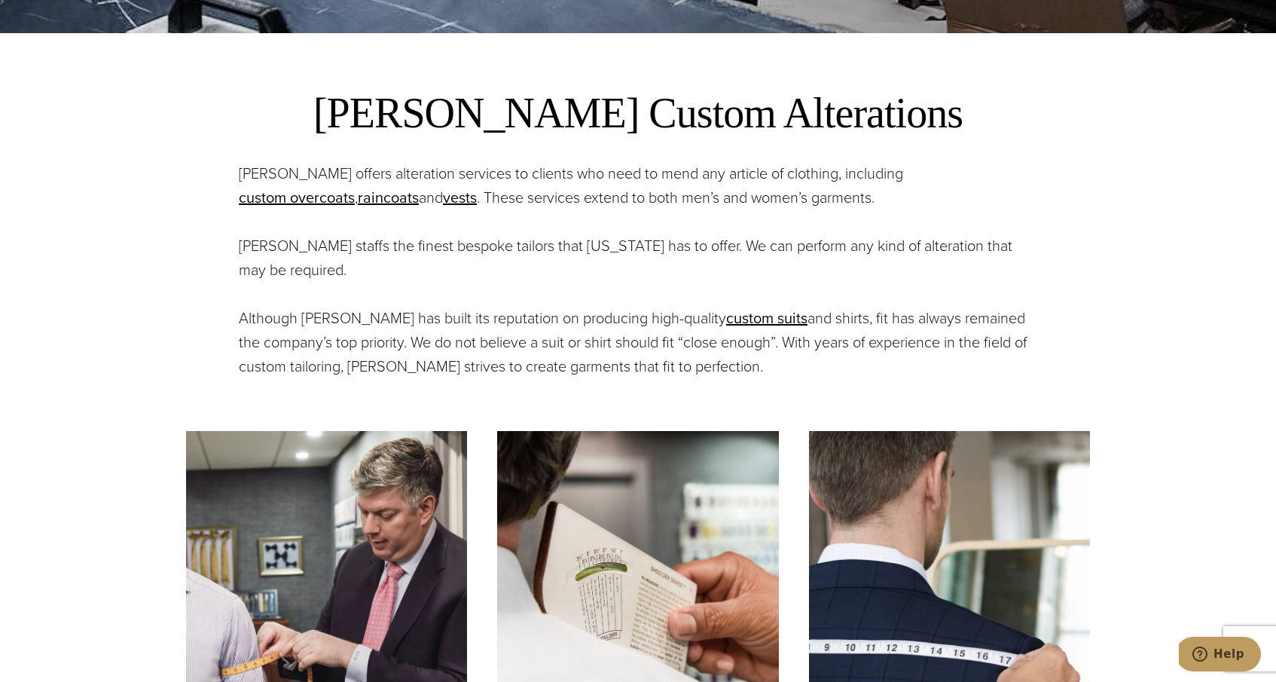
click at [372, 183] on p "Alan David offers alteration services to clients who need to mend any article o…" at bounding box center [638, 185] width 798 height 48
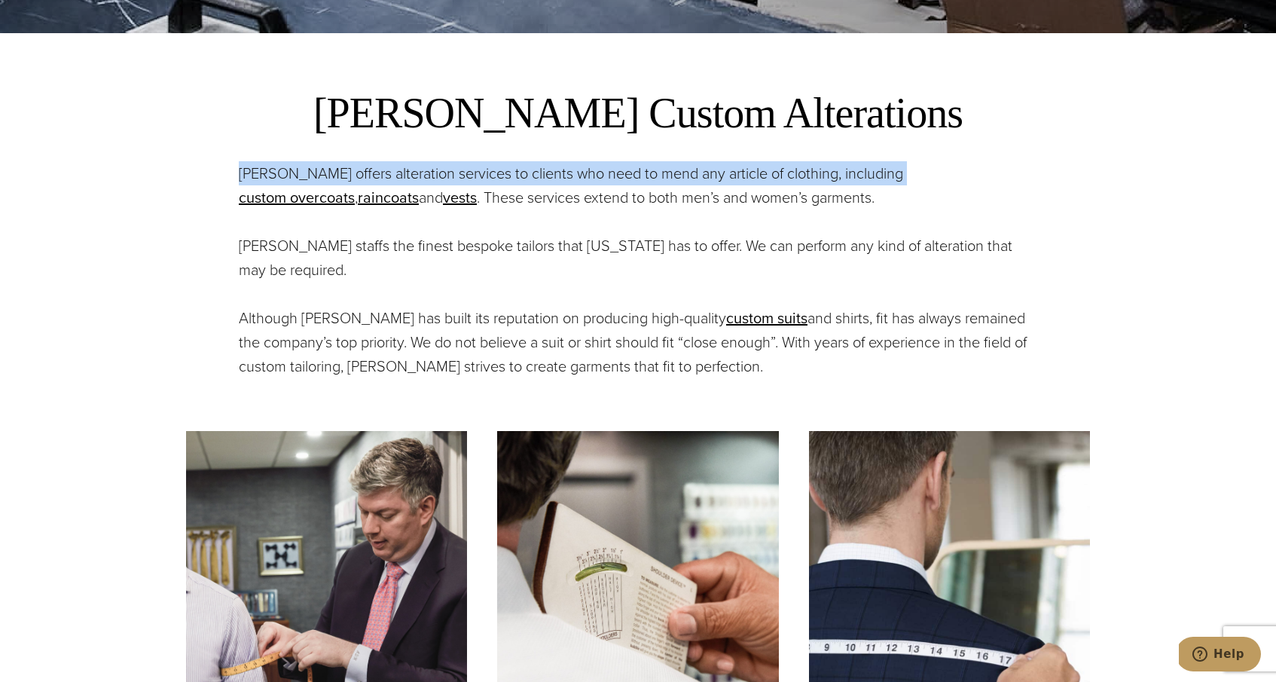
click at [372, 183] on p "Alan David offers alteration services to clients who need to mend any article o…" at bounding box center [638, 185] width 798 height 48
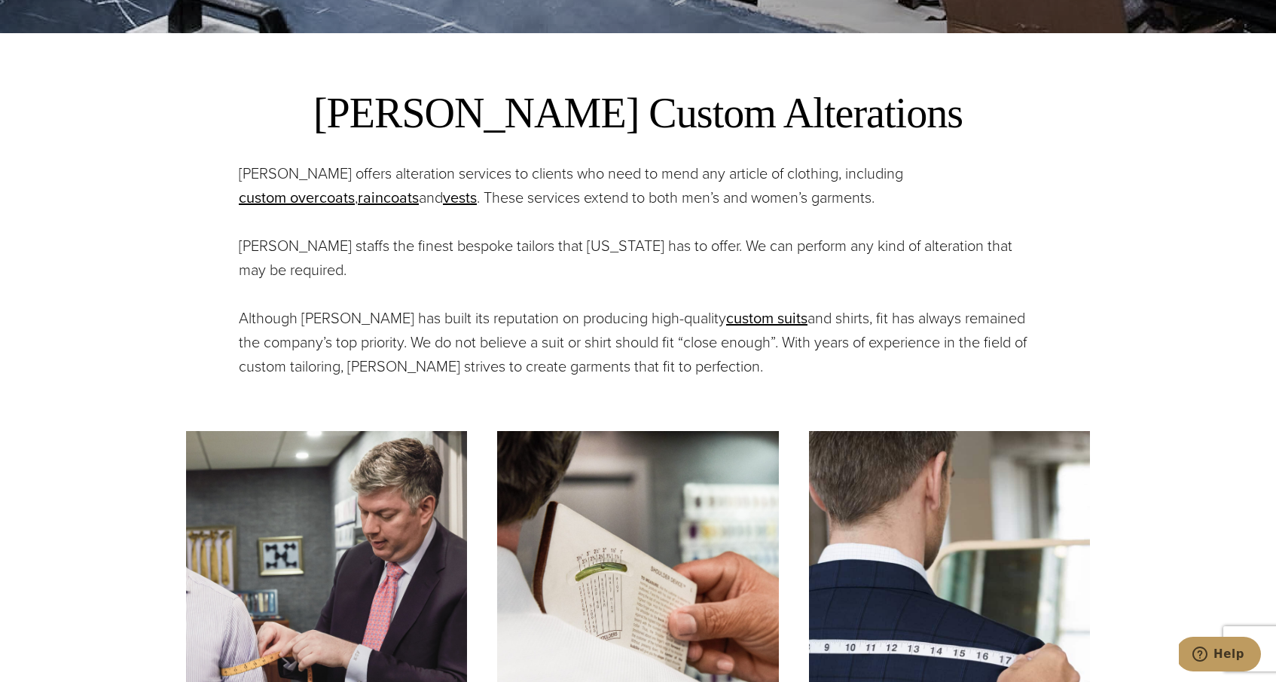
click at [561, 205] on p "Alan David offers alteration services to clients who need to mend any article o…" at bounding box center [638, 185] width 798 height 48
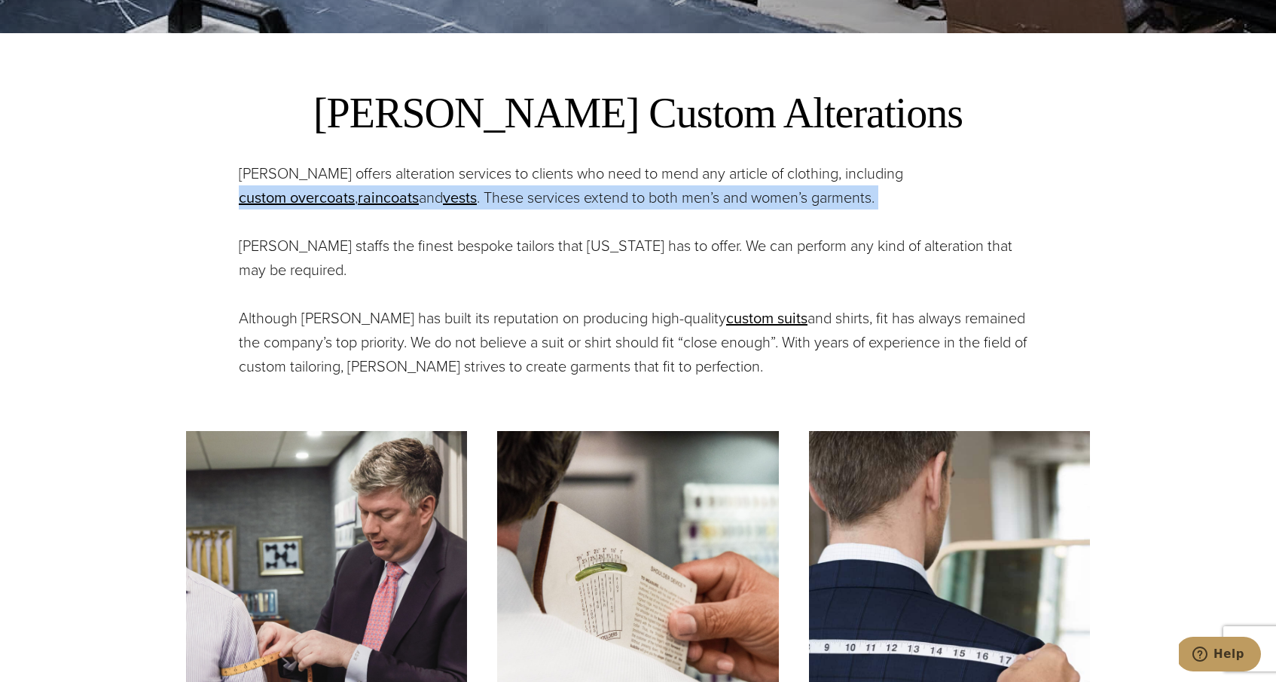
click at [561, 205] on p "Alan David offers alteration services to clients who need to mend any article o…" at bounding box center [638, 185] width 798 height 48
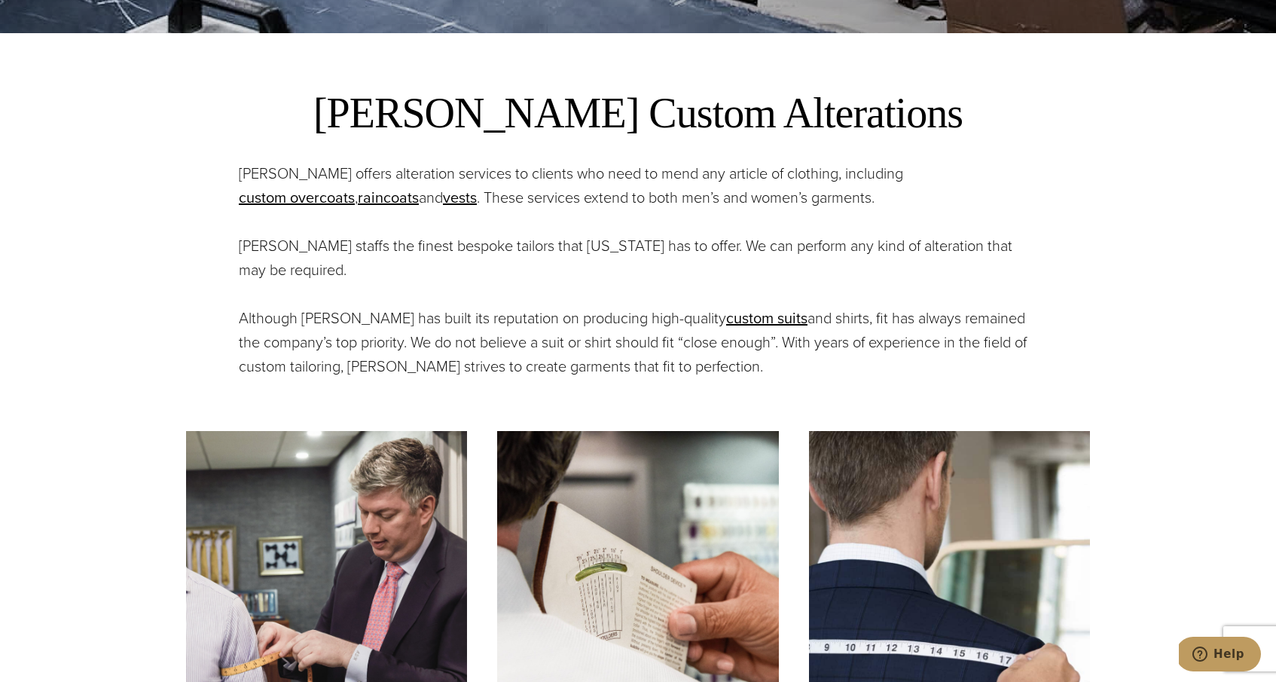
click at [433, 248] on p "Alan David staffs the finest bespoke tailors that New York has to offer. We can…" at bounding box center [638, 257] width 798 height 48
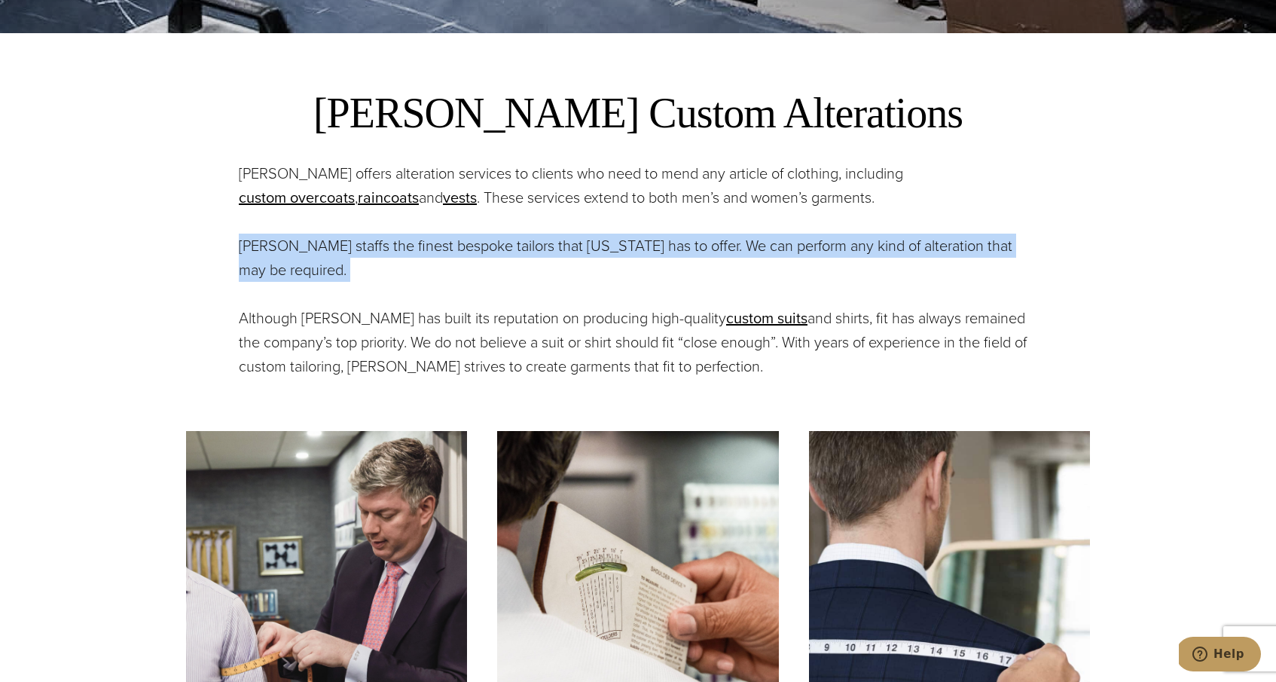
click at [433, 248] on p "Alan David staffs the finest bespoke tailors that New York has to offer. We can…" at bounding box center [638, 257] width 798 height 48
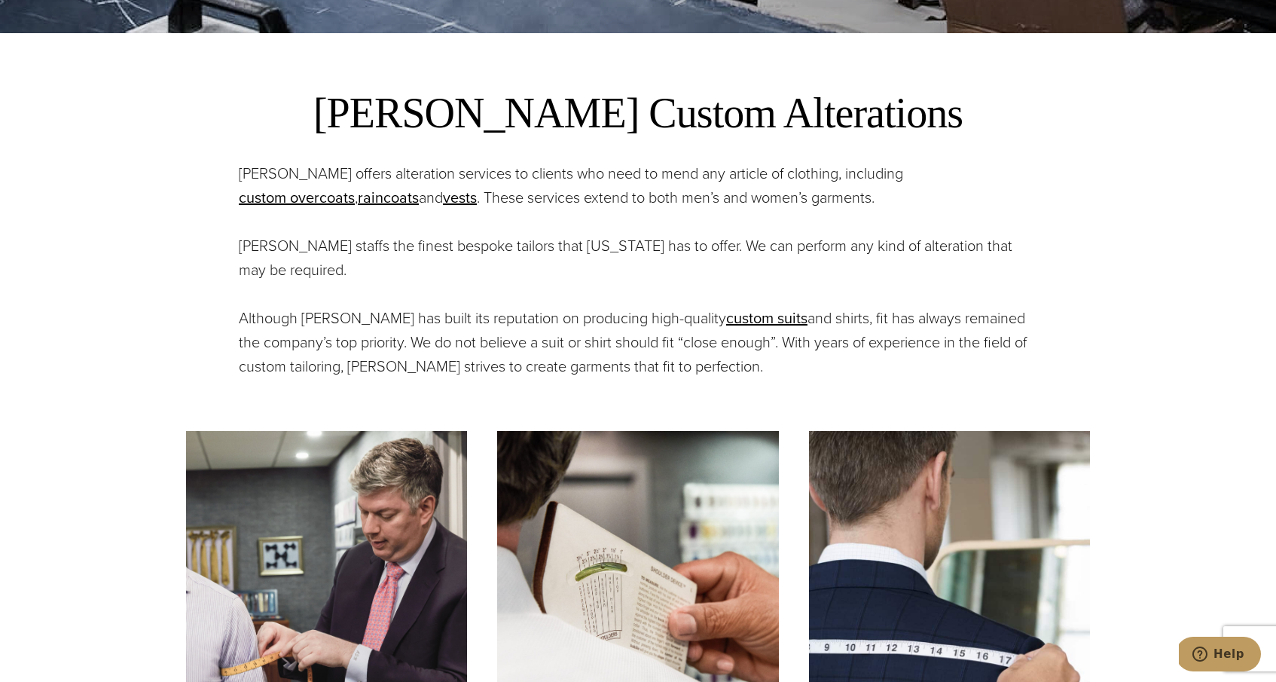
click at [347, 333] on p "Although Alan David has built its reputation on producing high-quality custom s…" at bounding box center [638, 342] width 798 height 72
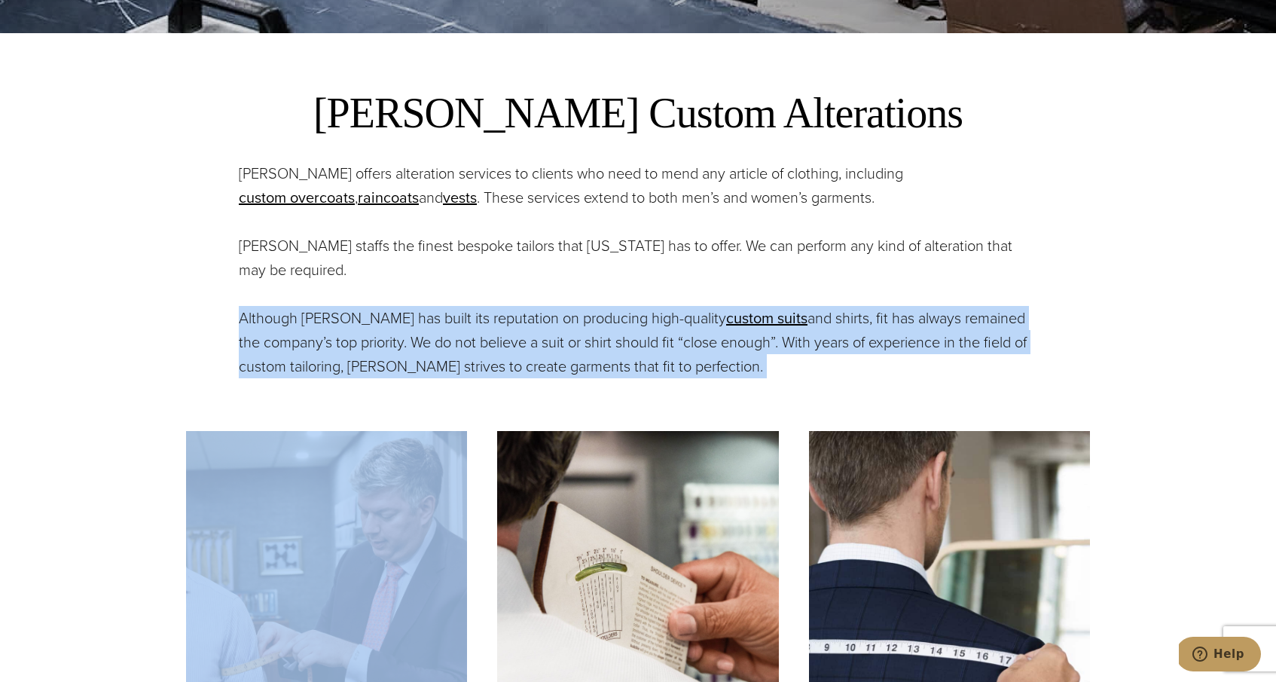
click at [347, 333] on p "Although Alan David has built its reputation on producing high-quality custom s…" at bounding box center [638, 342] width 798 height 72
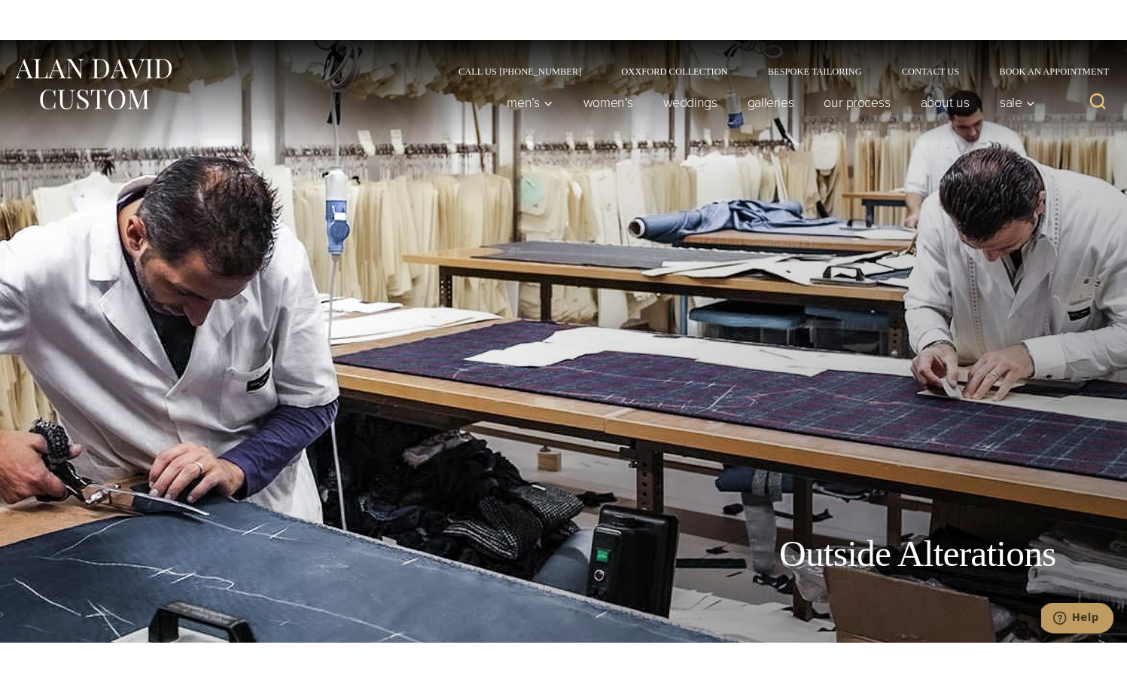
scroll to position [0, 0]
